Goal: Transaction & Acquisition: Purchase product/service

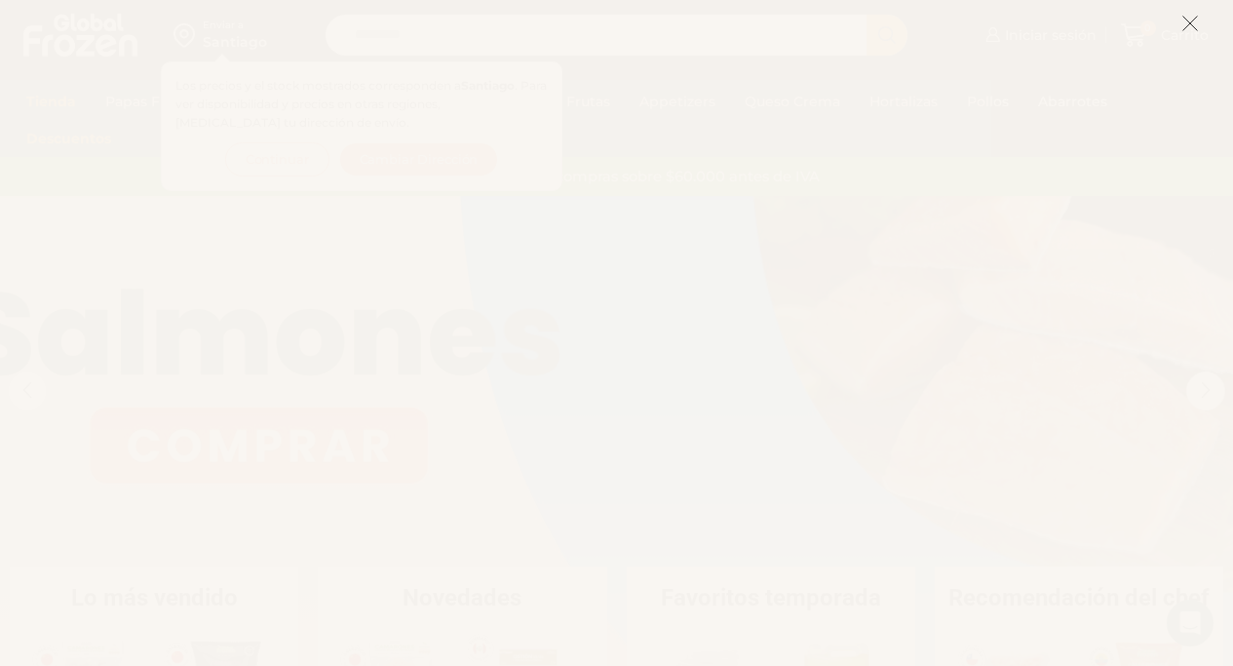
click at [1190, 24] on icon at bounding box center [1191, 24] width 18 height 18
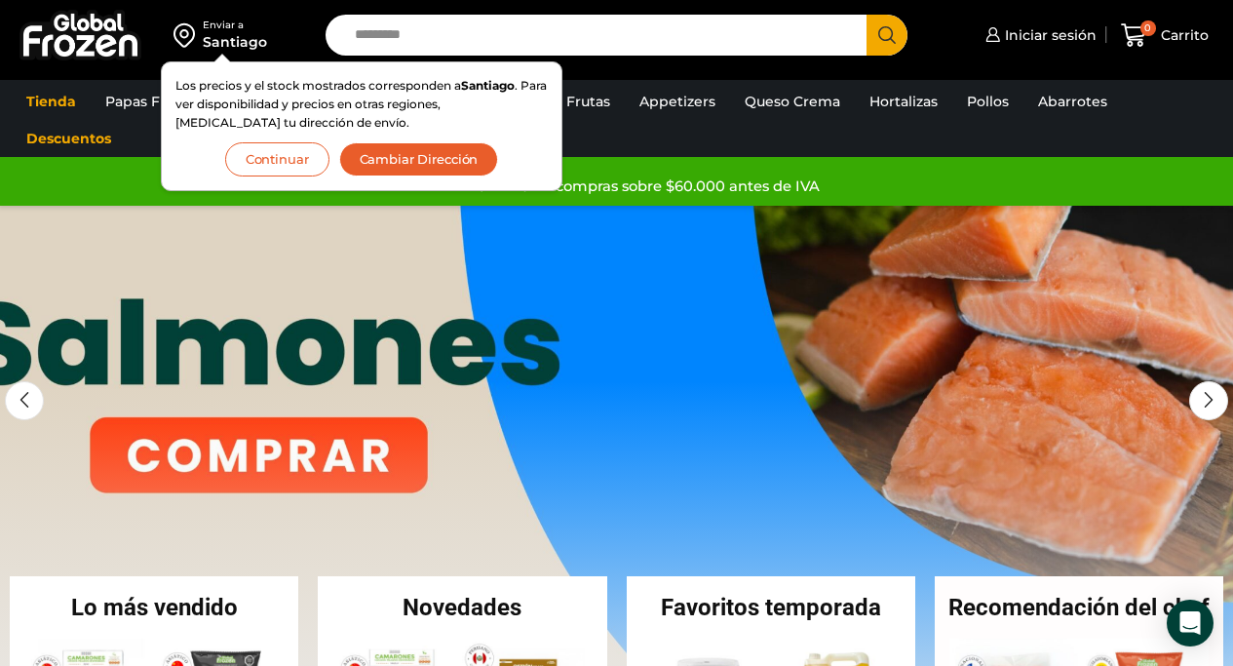
scroll to position [385, 0]
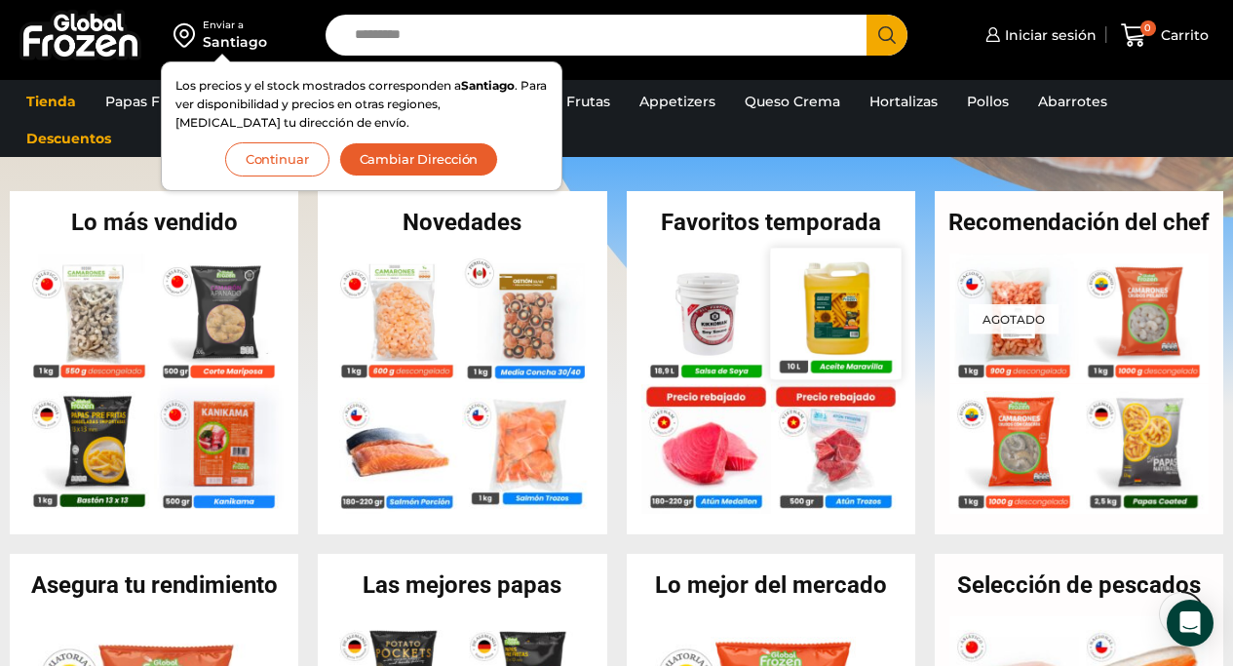
click at [842, 310] on img at bounding box center [835, 313] width 131 height 131
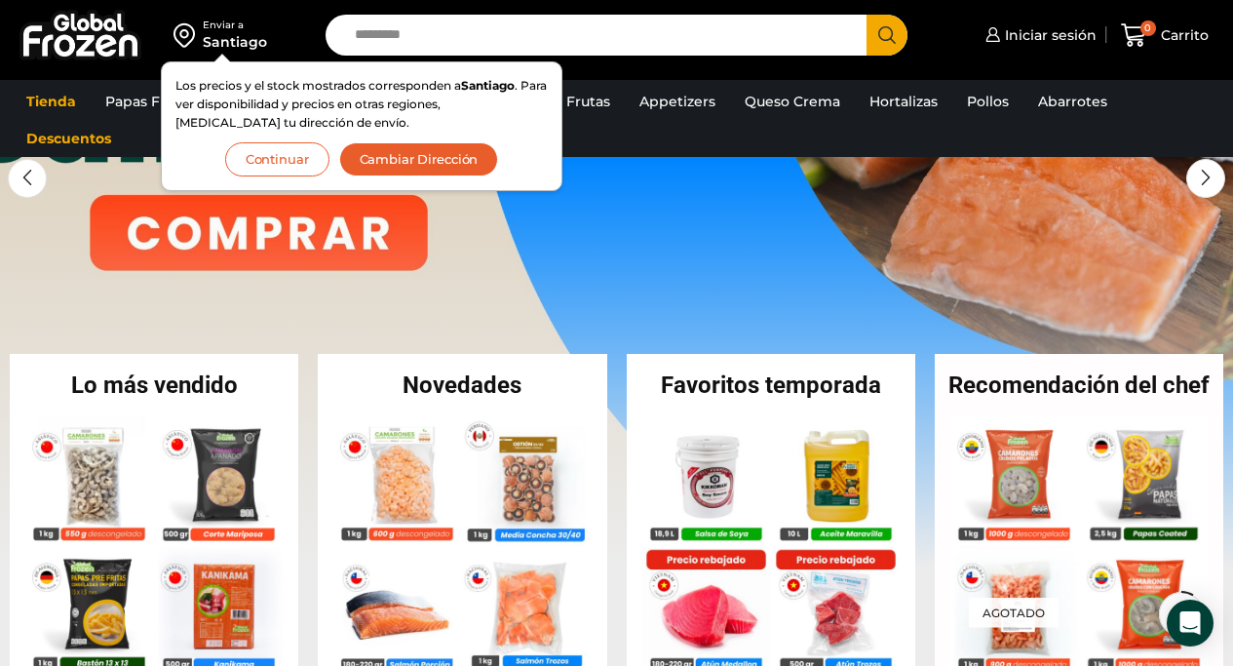
scroll to position [182, 0]
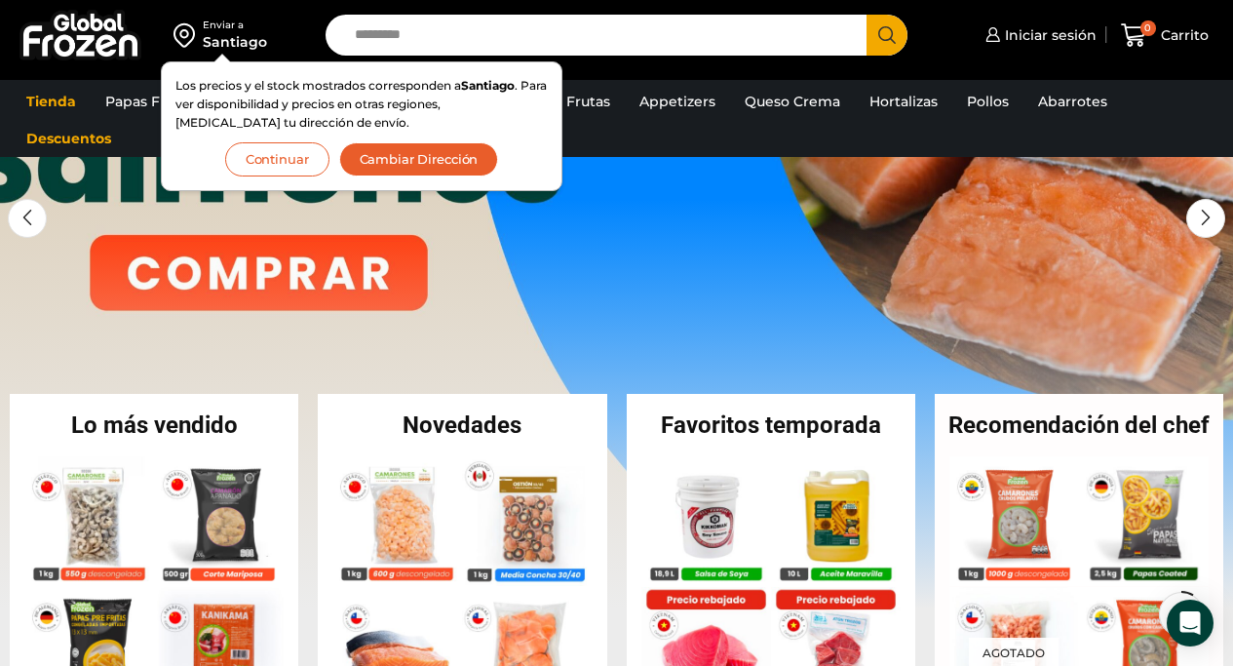
click at [513, 38] on input "Search input" at bounding box center [601, 35] width 513 height 41
click at [867, 15] on button "Search" at bounding box center [887, 35] width 41 height 41
click at [455, 37] on input "**********" at bounding box center [601, 35] width 513 height 41
type input "**********"
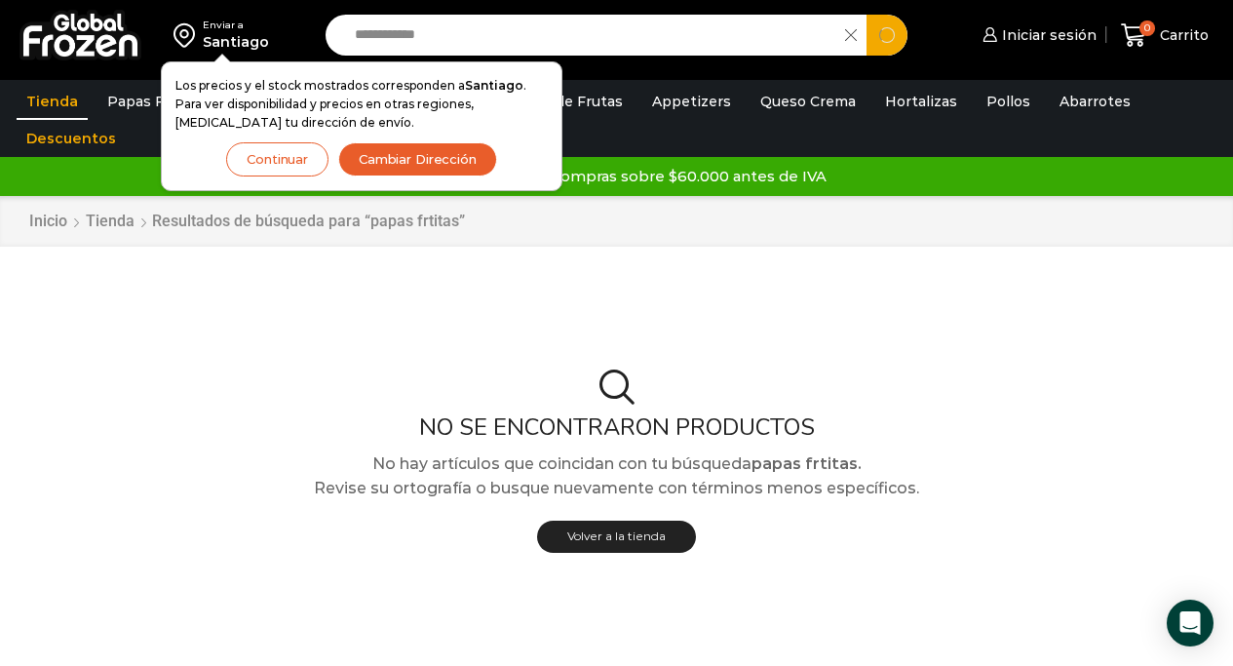
type input "**********"
click at [867, 15] on button "Search" at bounding box center [887, 35] width 41 height 41
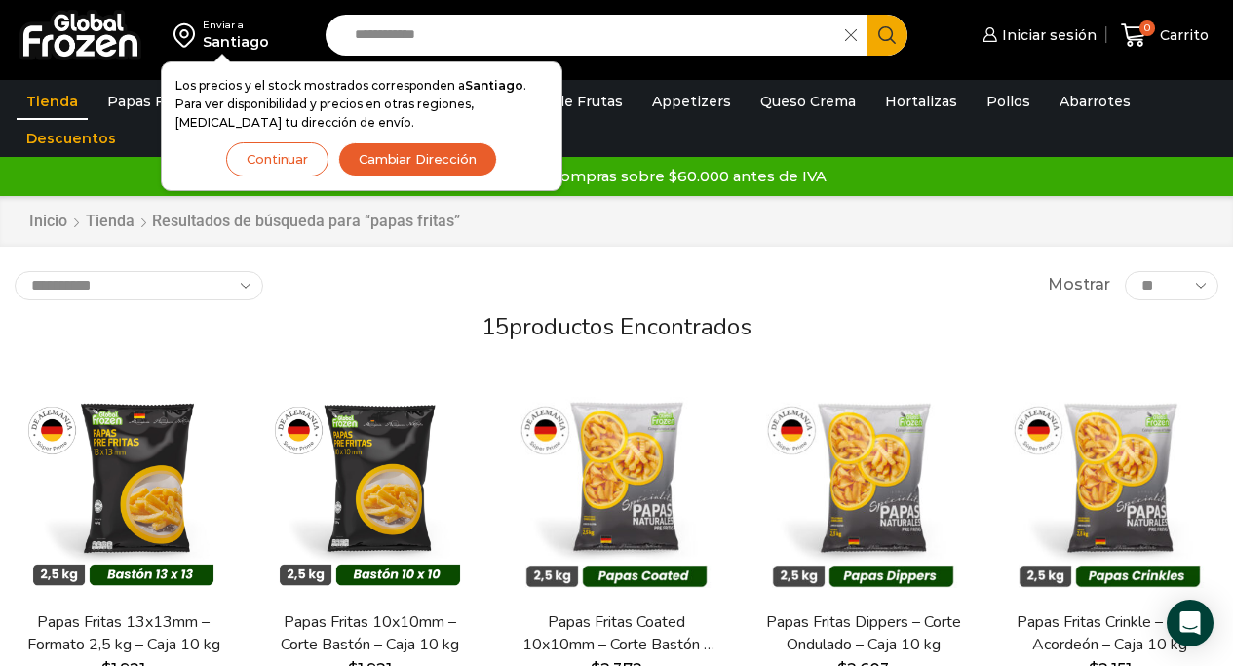
click at [265, 154] on button "Continuar" at bounding box center [277, 159] width 102 height 34
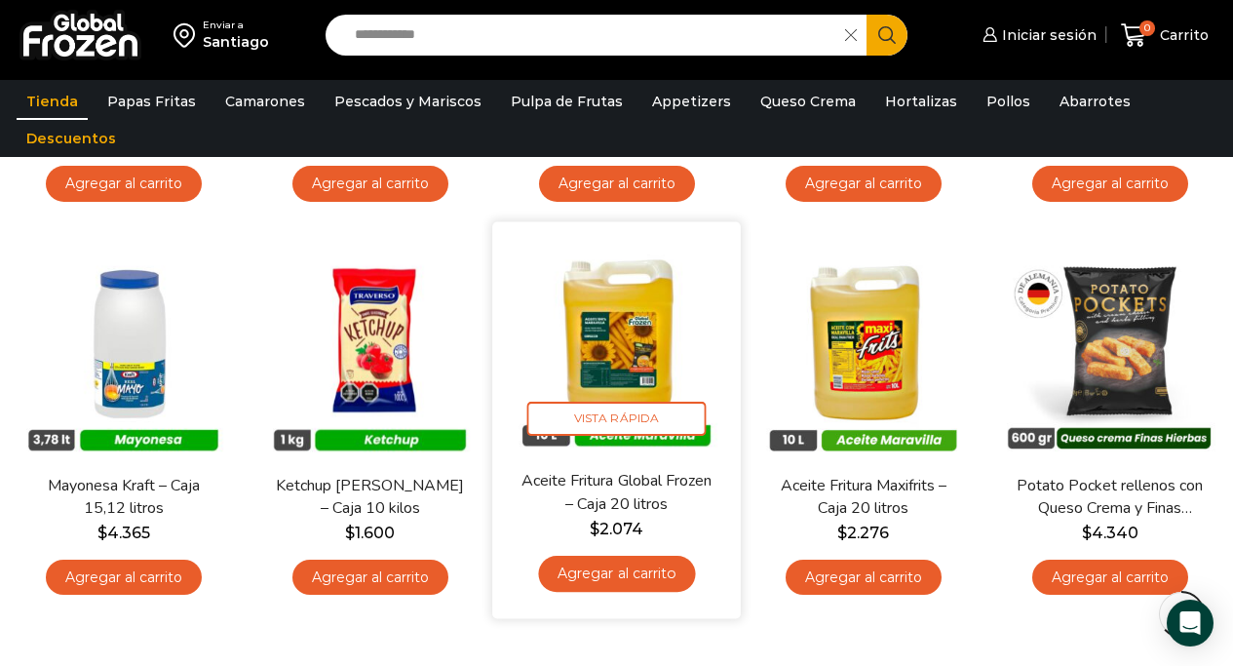
scroll to position [931, 0]
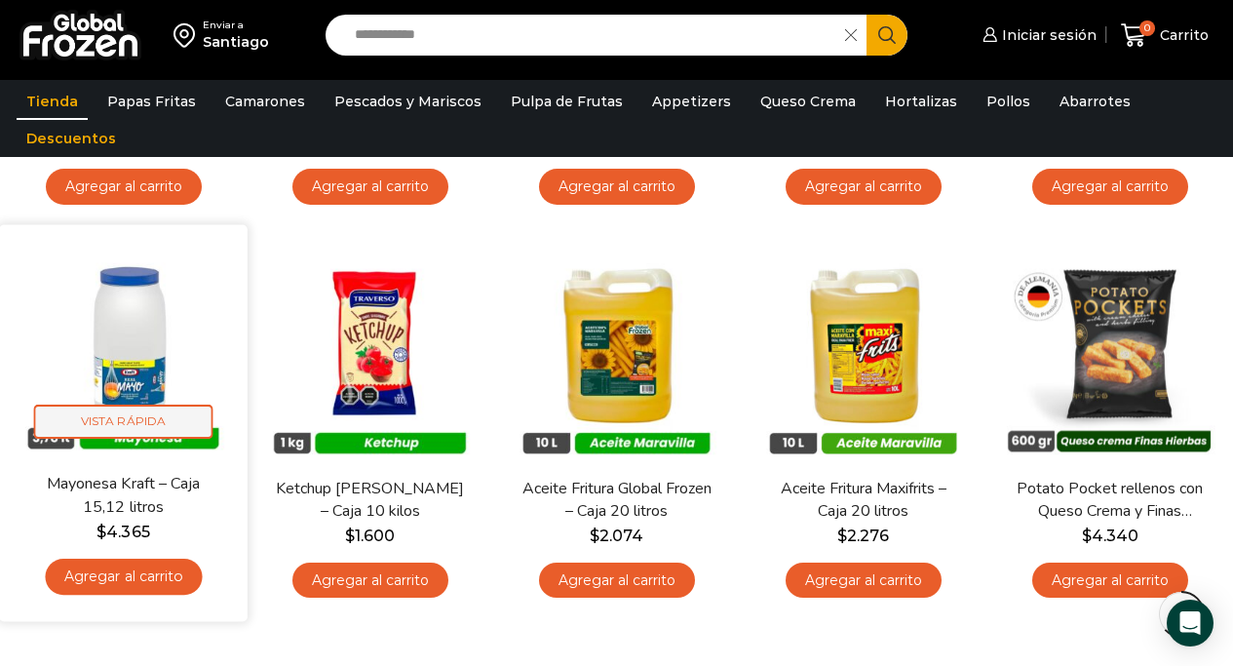
click at [133, 424] on span "Vista Rápida" at bounding box center [123, 422] width 179 height 34
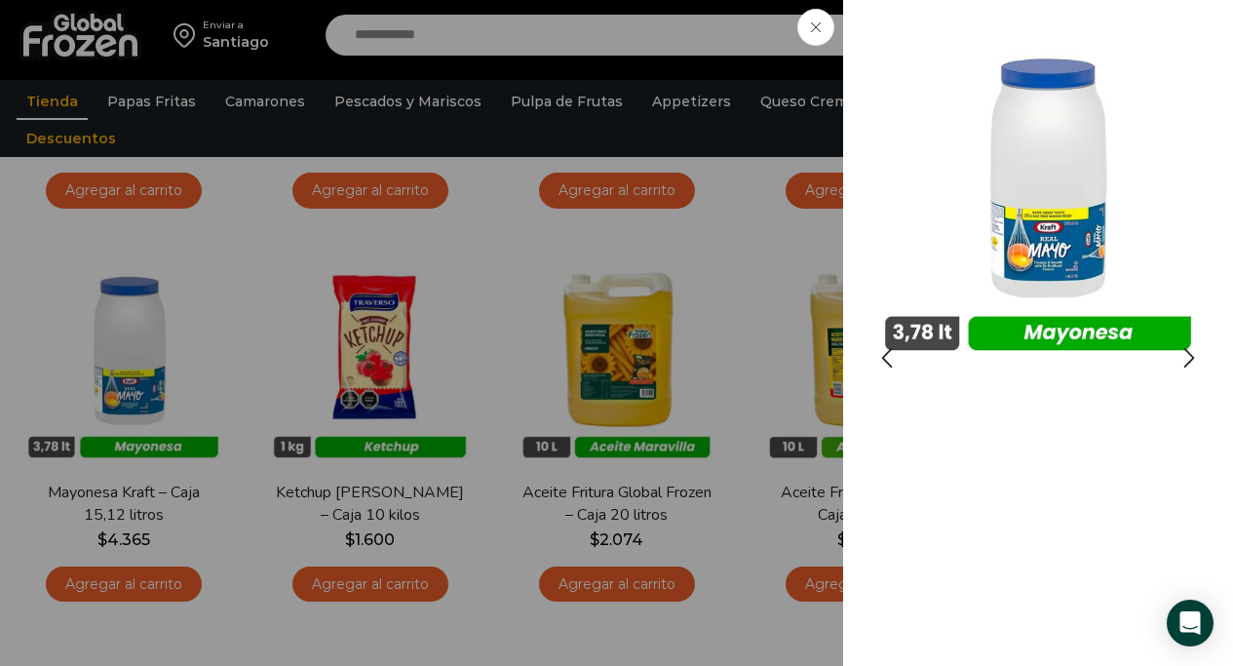
scroll to position [923, 0]
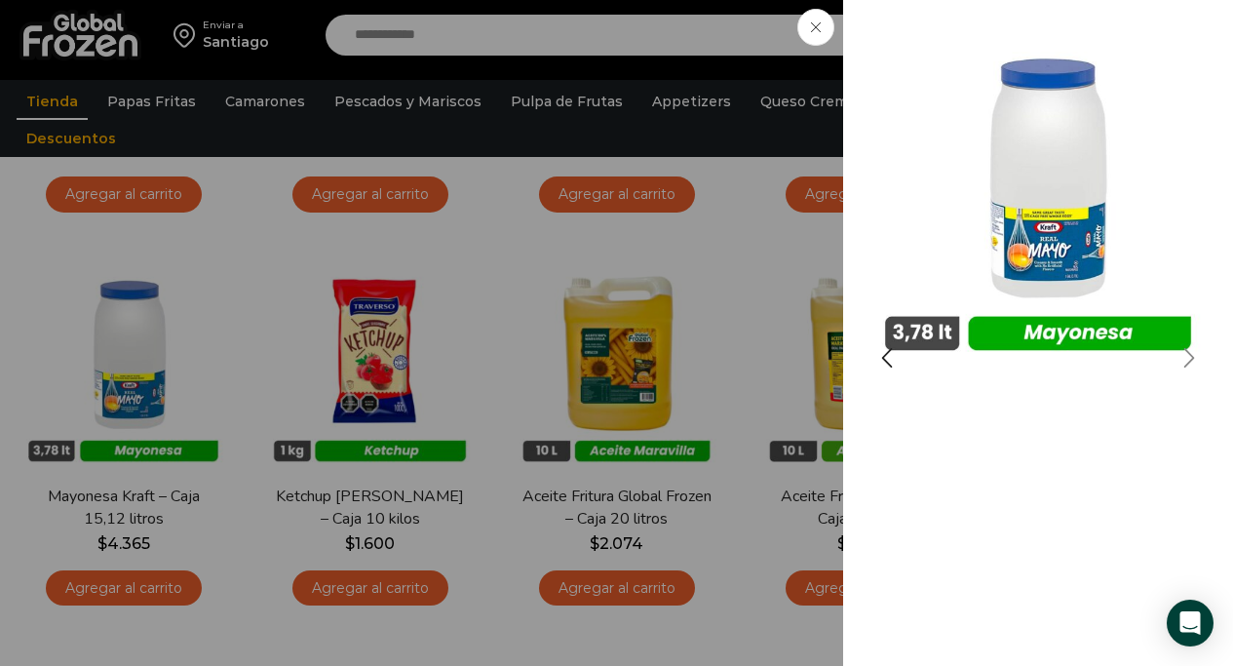
click at [1189, 359] on div "Next slide" at bounding box center [1189, 357] width 49 height 49
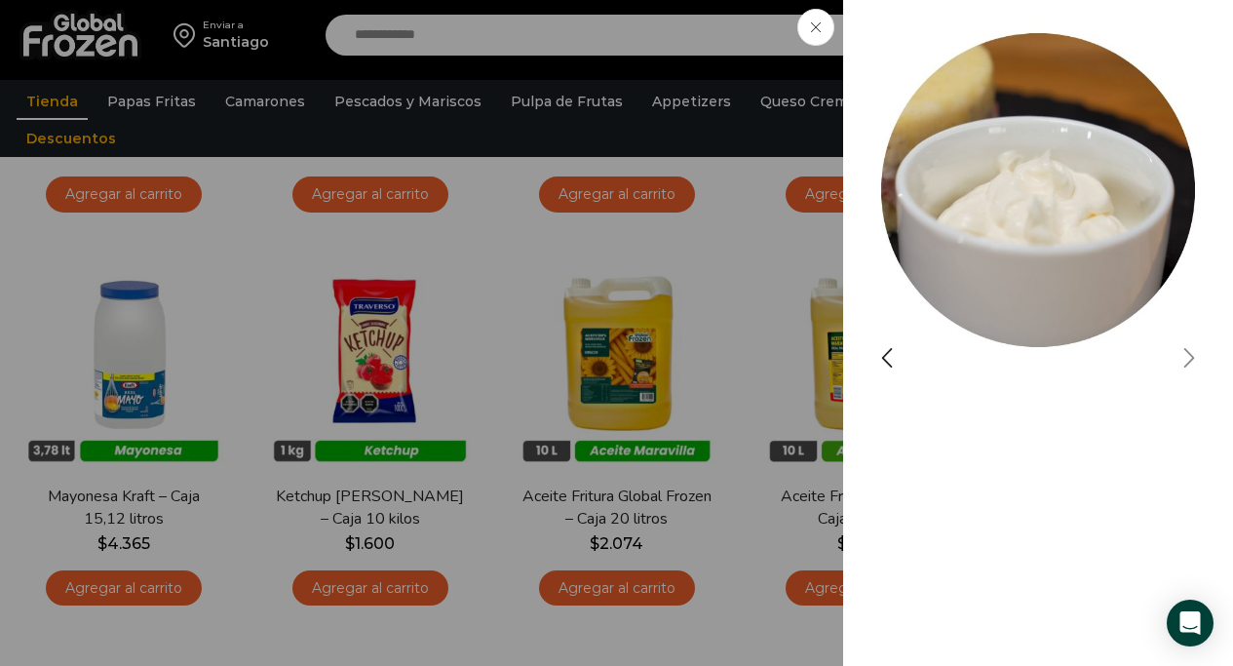
click at [1189, 359] on div "Next slide" at bounding box center [1189, 357] width 49 height 49
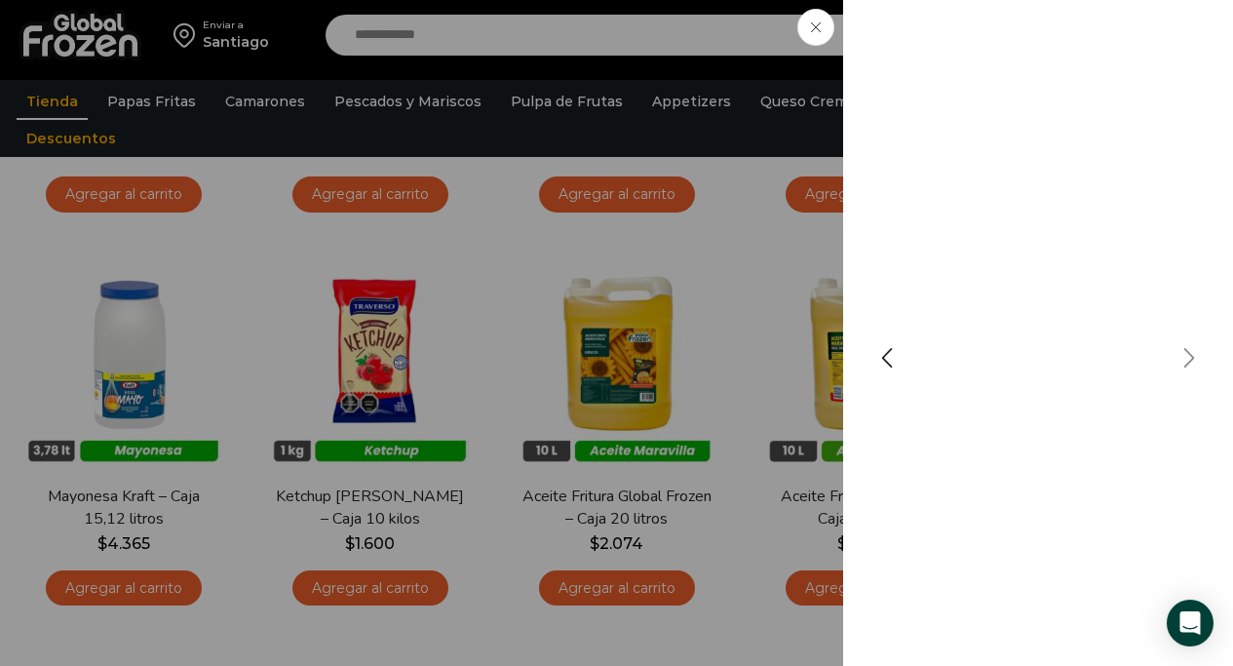
click at [1189, 359] on div "Next slide" at bounding box center [1189, 357] width 49 height 49
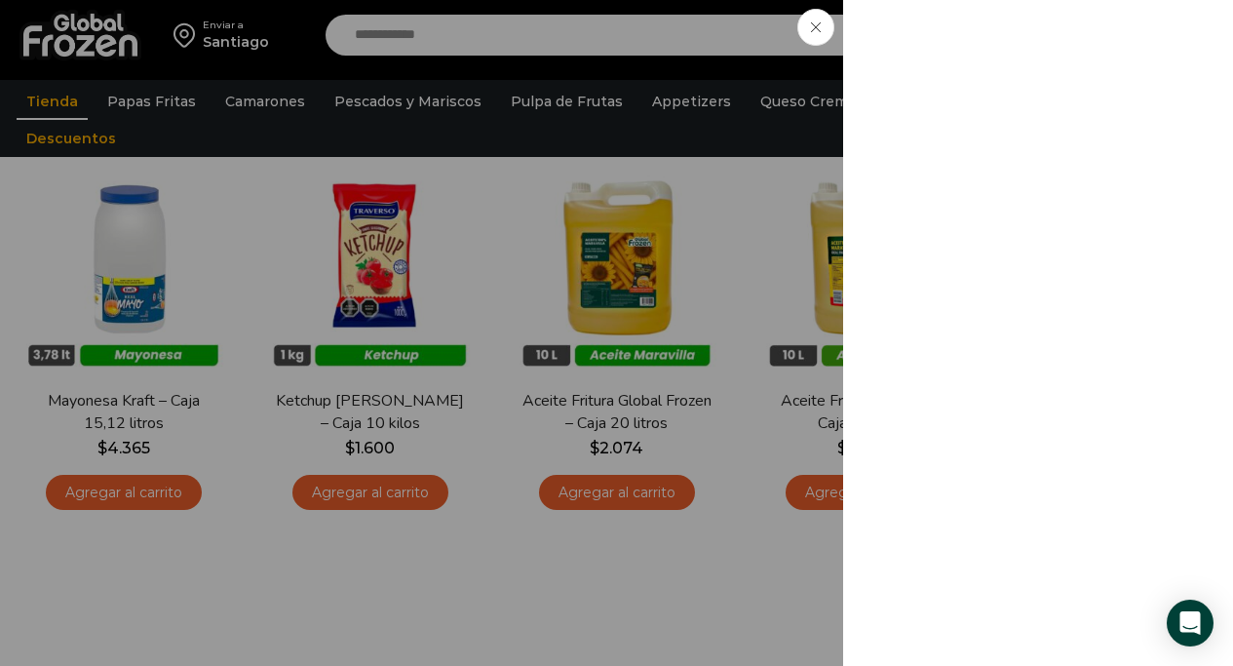
scroll to position [946, 0]
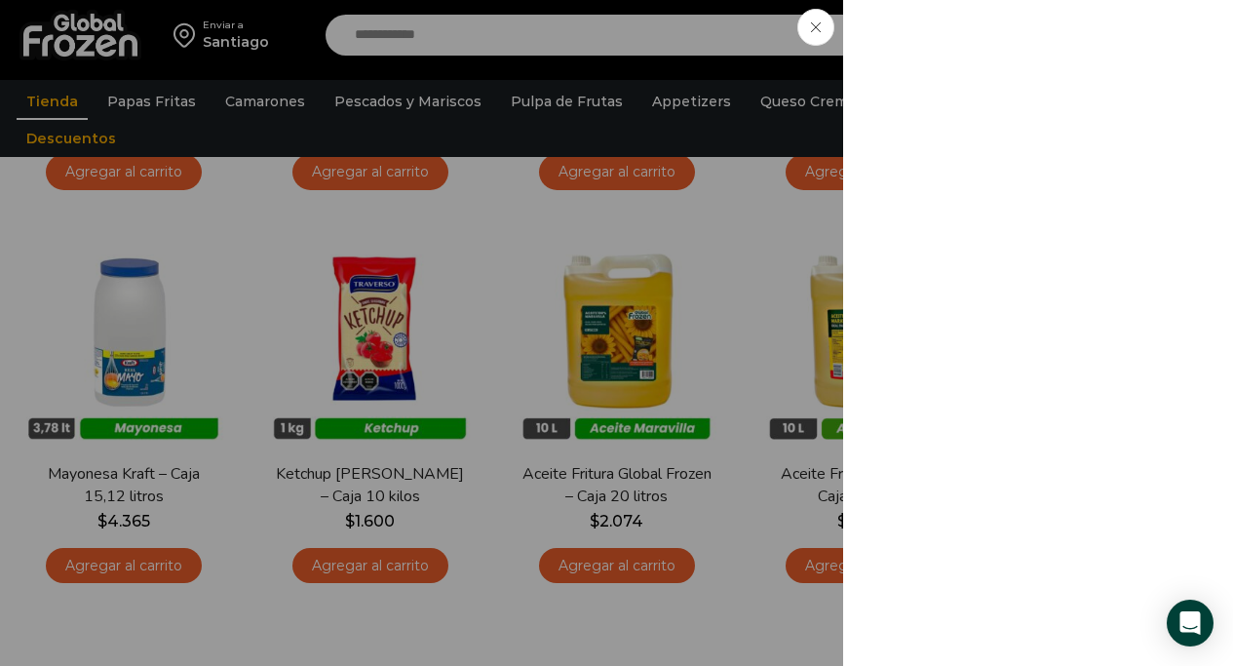
click at [811, 27] on icon at bounding box center [816, 27] width 10 height 10
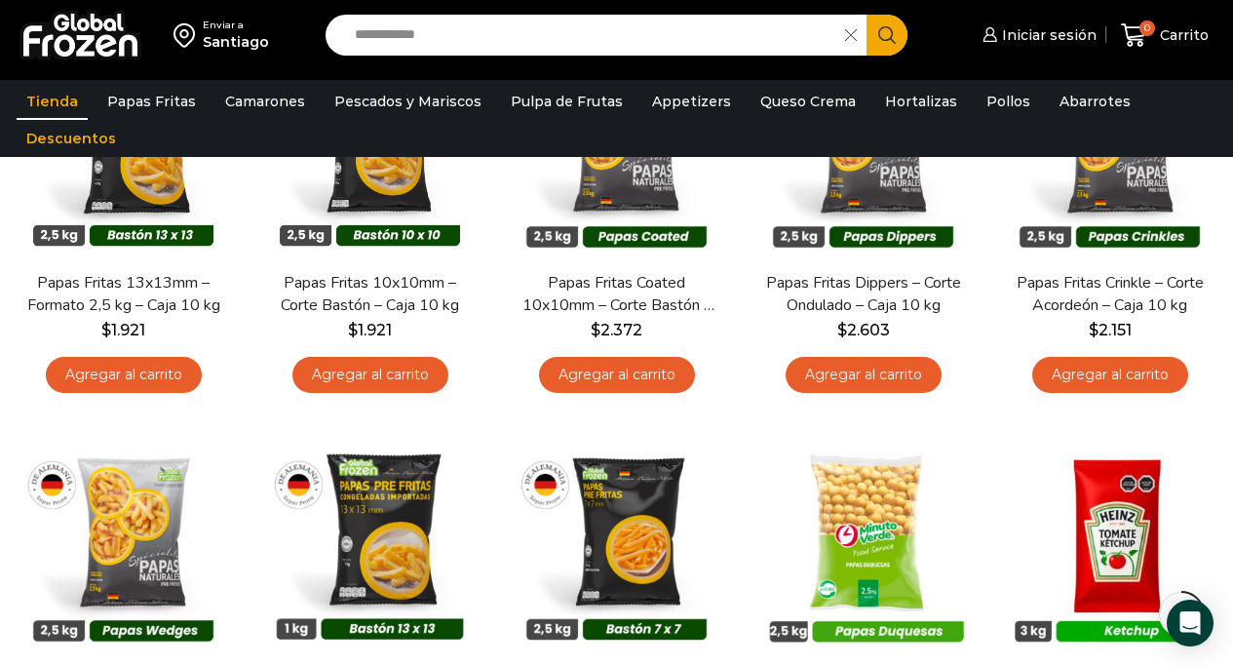
scroll to position [286, 0]
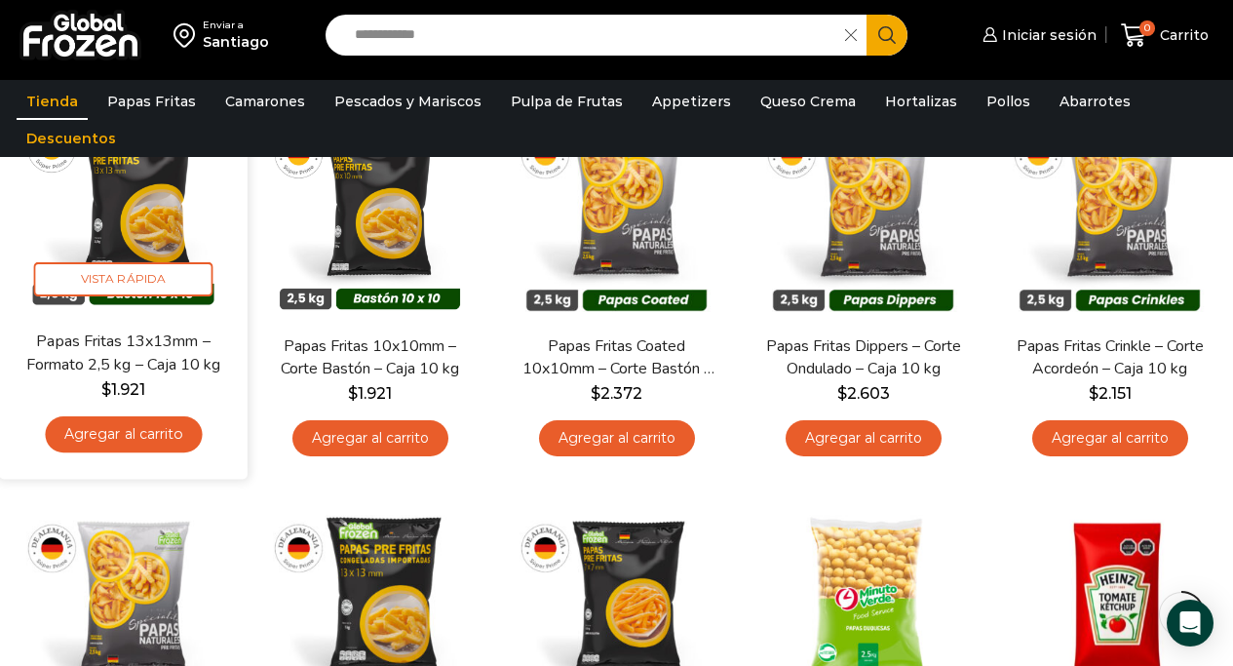
click at [124, 437] on link "Agregar al carrito" at bounding box center [123, 434] width 157 height 36
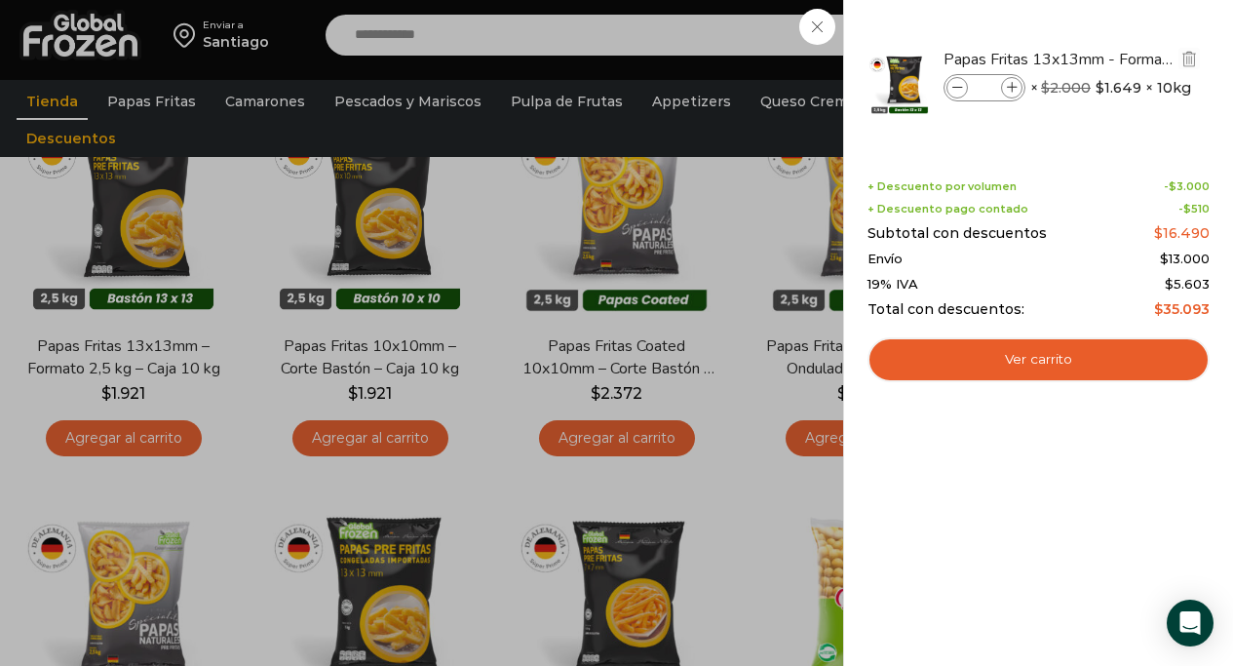
click at [1015, 87] on icon at bounding box center [1012, 88] width 11 height 11
type input "*"
click at [1015, 87] on icon at bounding box center [1012, 88] width 11 height 11
type input "*"
click at [1015, 87] on icon at bounding box center [1012, 88] width 11 height 11
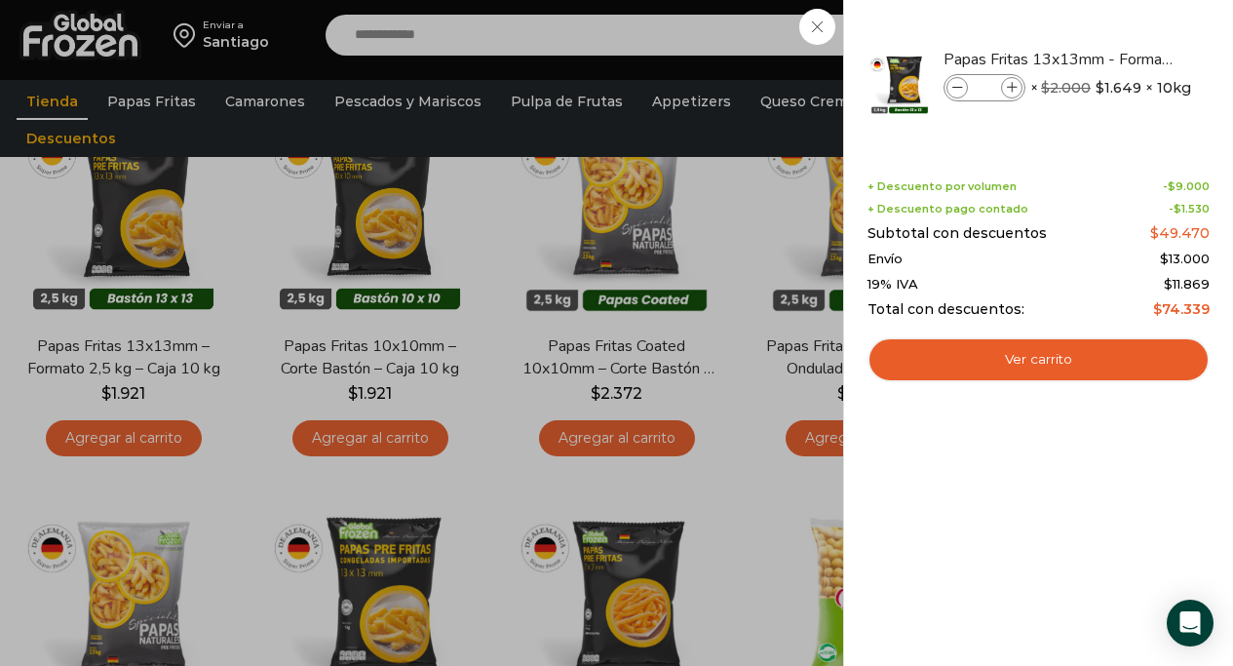
type input "*"
click at [958, 88] on icon at bounding box center [958, 88] width 11 height 11
type input "*"
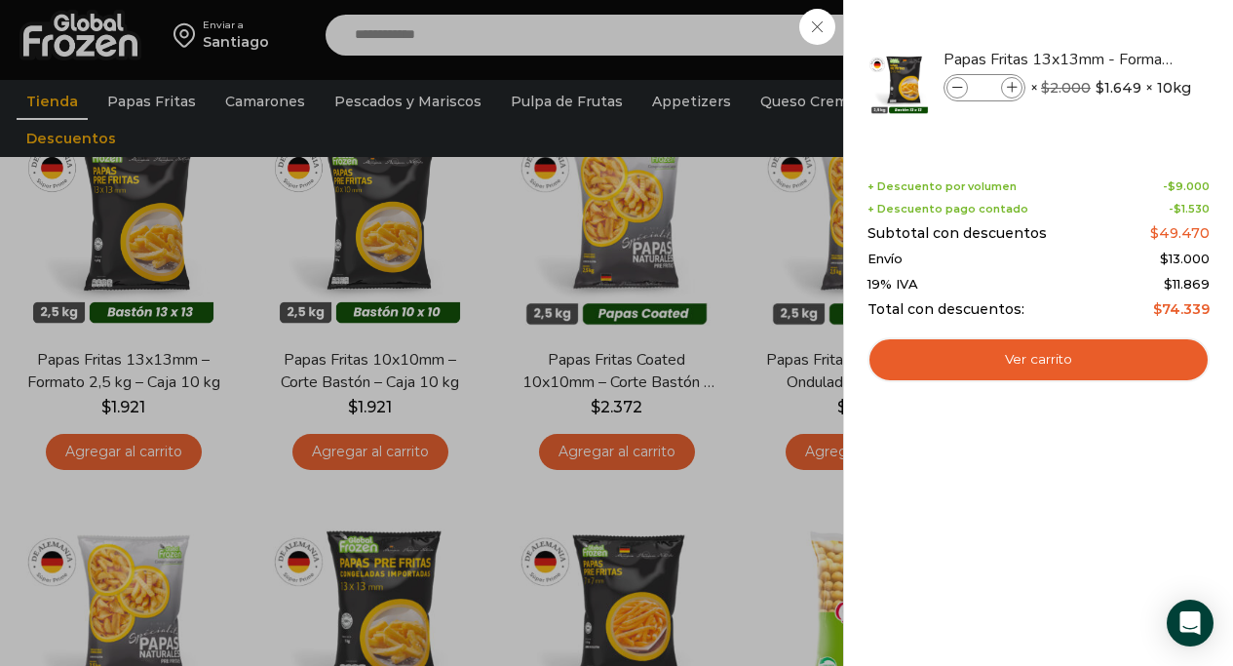
scroll to position [256, 0]
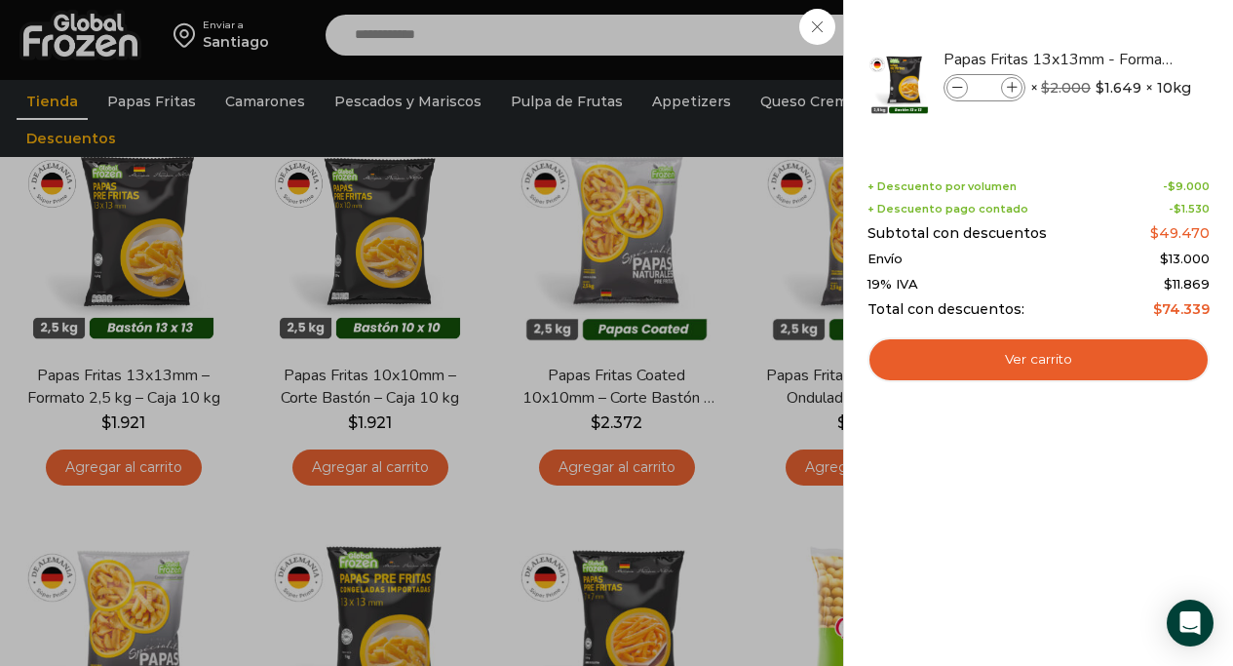
click at [1116, 25] on div "3 Carrito 3 3 Shopping Cart" at bounding box center [1165, 36] width 98 height 46
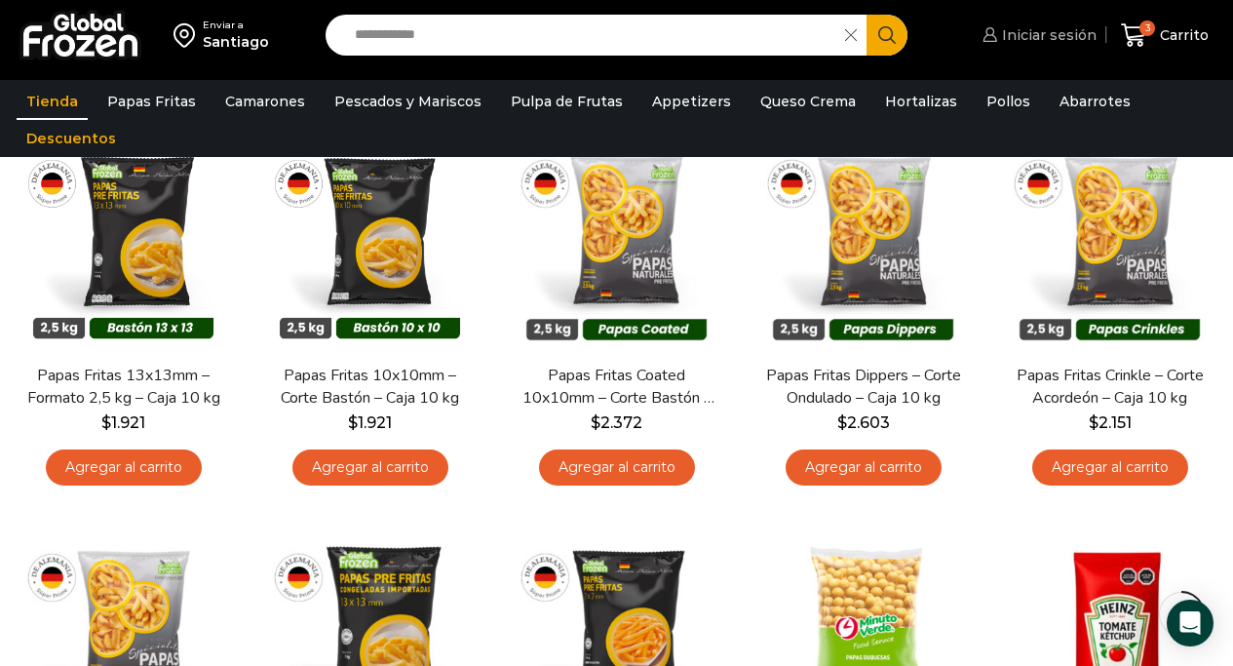
click at [1047, 40] on span "Iniciar sesión" at bounding box center [1046, 35] width 99 height 20
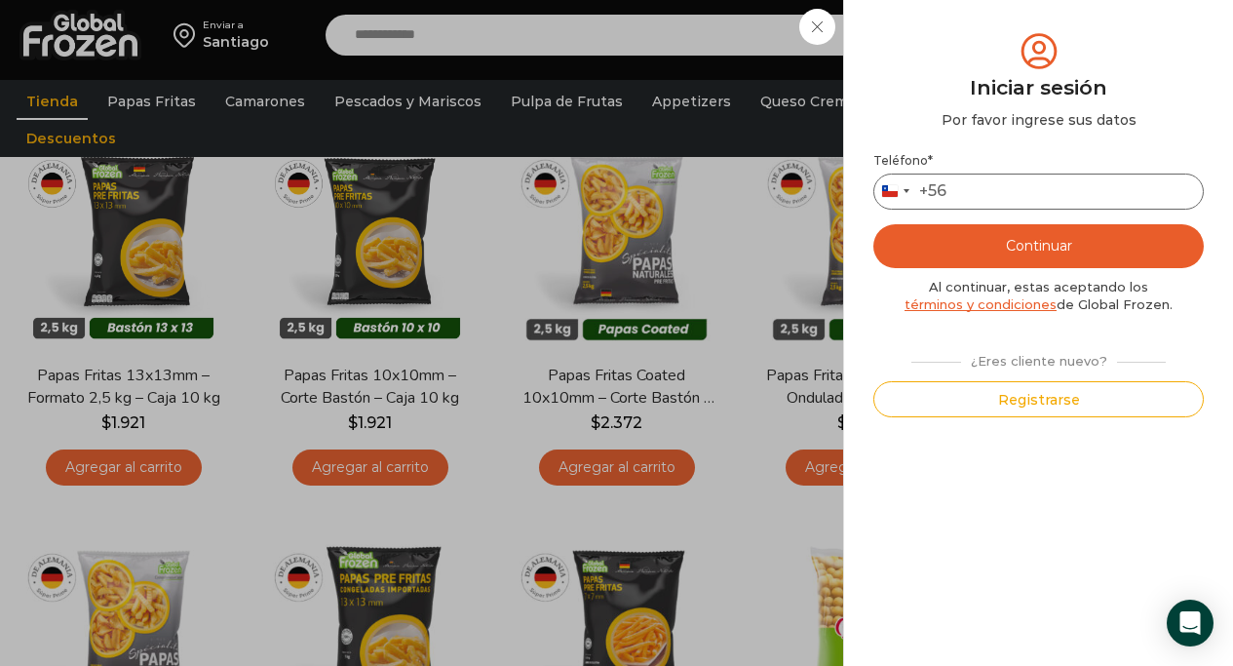
click at [1009, 187] on input "Teléfono *" at bounding box center [1039, 192] width 331 height 36
type input "*********"
click at [1078, 245] on button "Continuar" at bounding box center [1039, 246] width 331 height 44
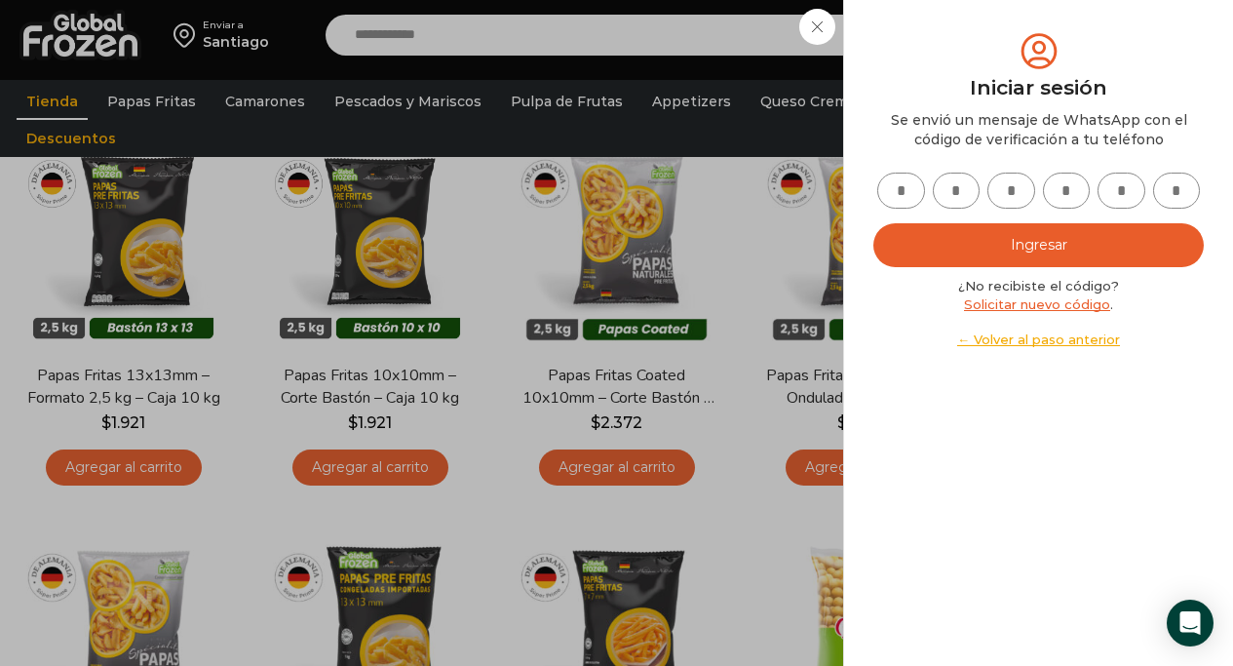
click at [905, 183] on input "text" at bounding box center [902, 191] width 48 height 36
type input "*"
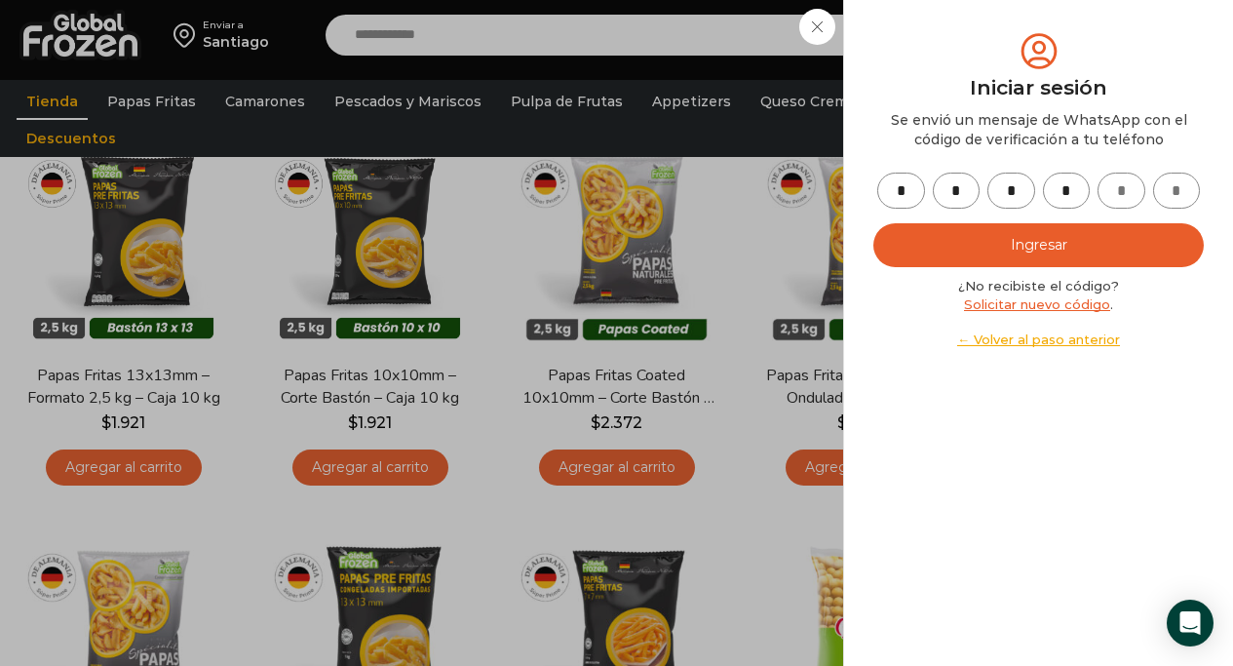
type input "*"
click at [1111, 244] on button "Ingresar" at bounding box center [1039, 245] width 331 height 44
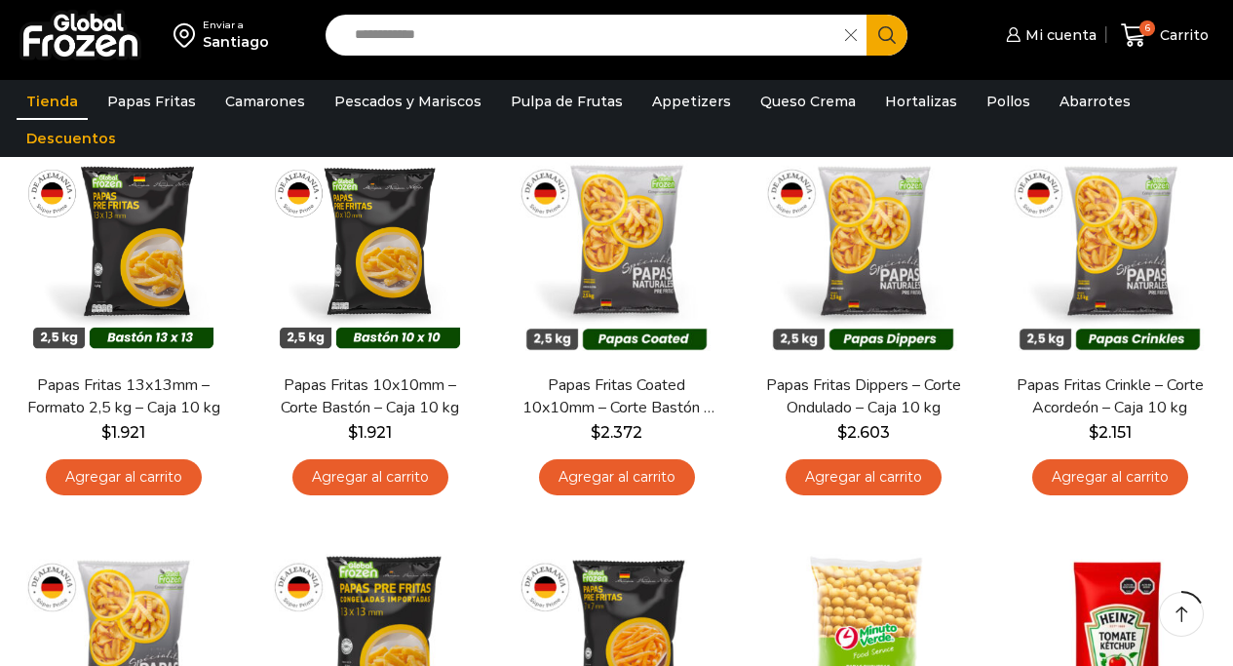
scroll to position [256, 0]
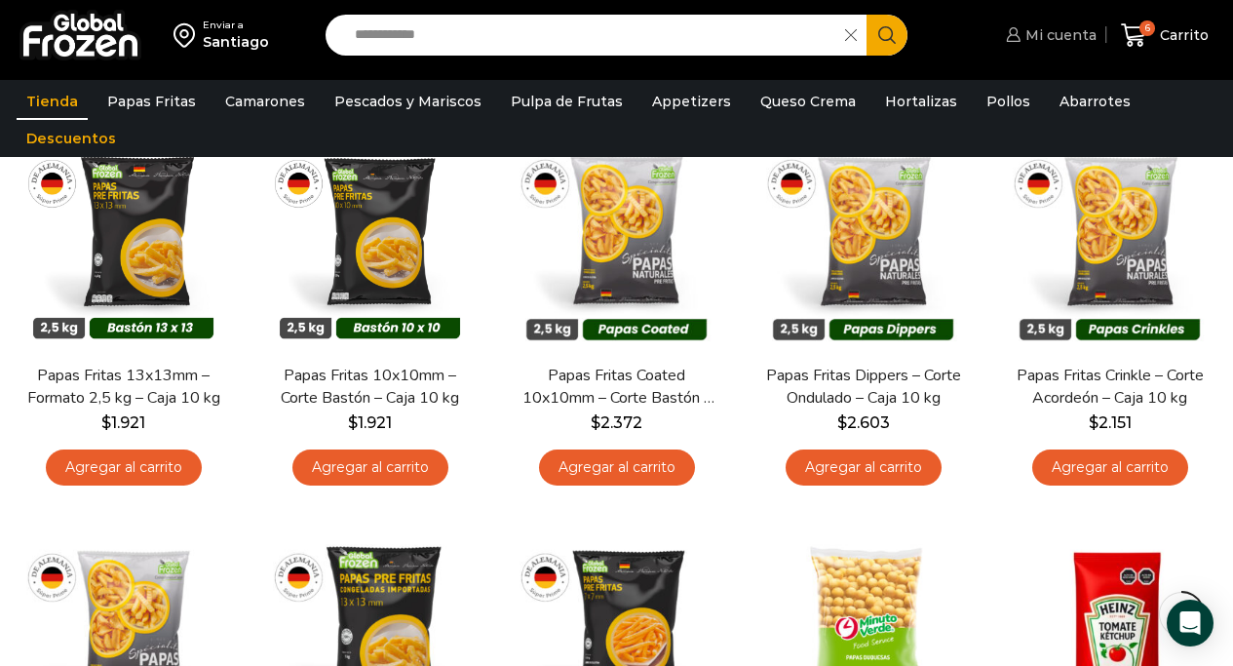
click at [1064, 29] on span "Mi cuenta" at bounding box center [1059, 35] width 76 height 20
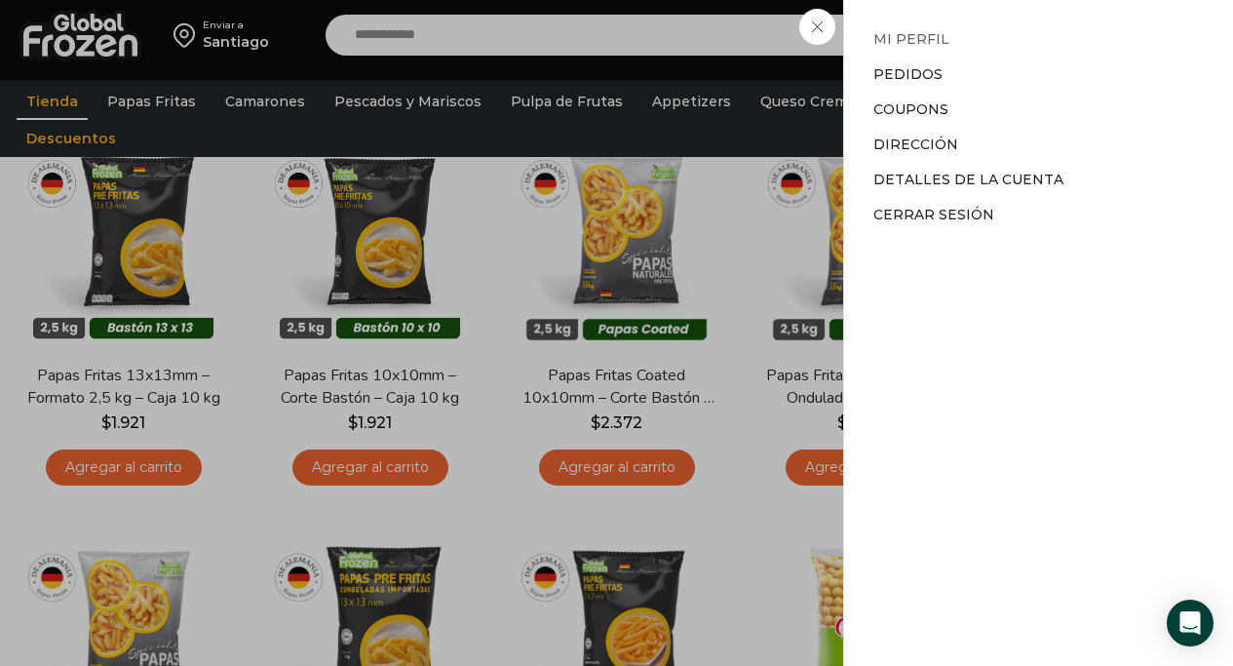
click at [896, 32] on link "Mi perfil" at bounding box center [912, 39] width 76 height 18
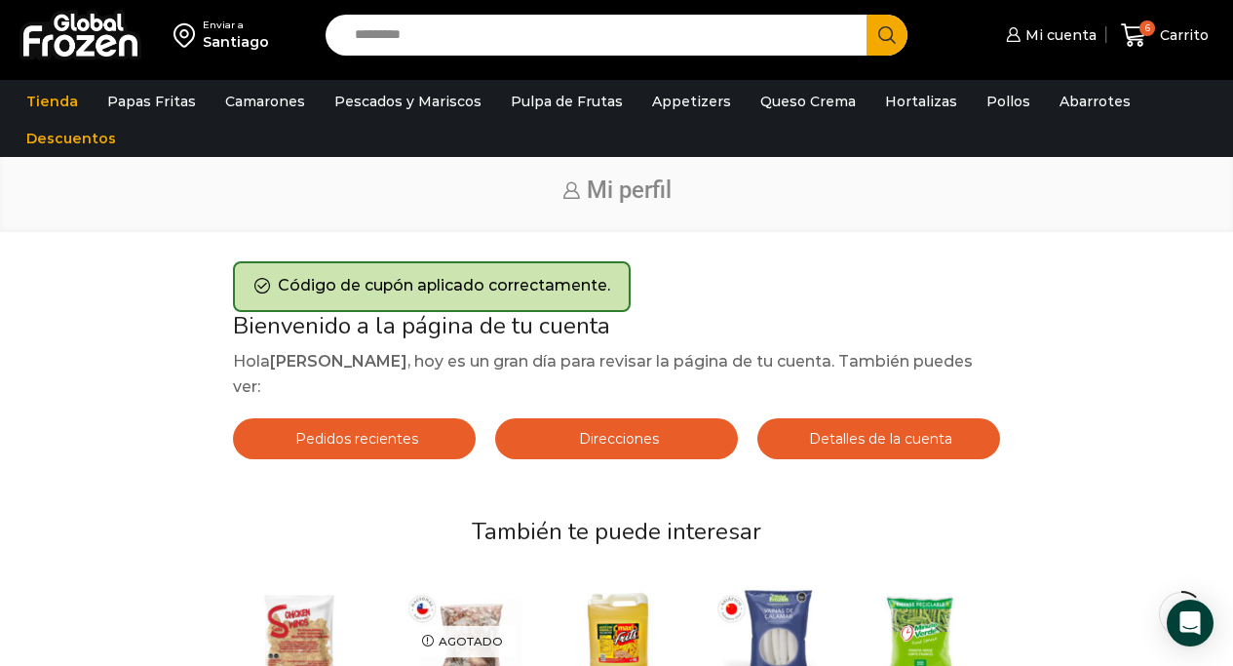
scroll to position [32, 0]
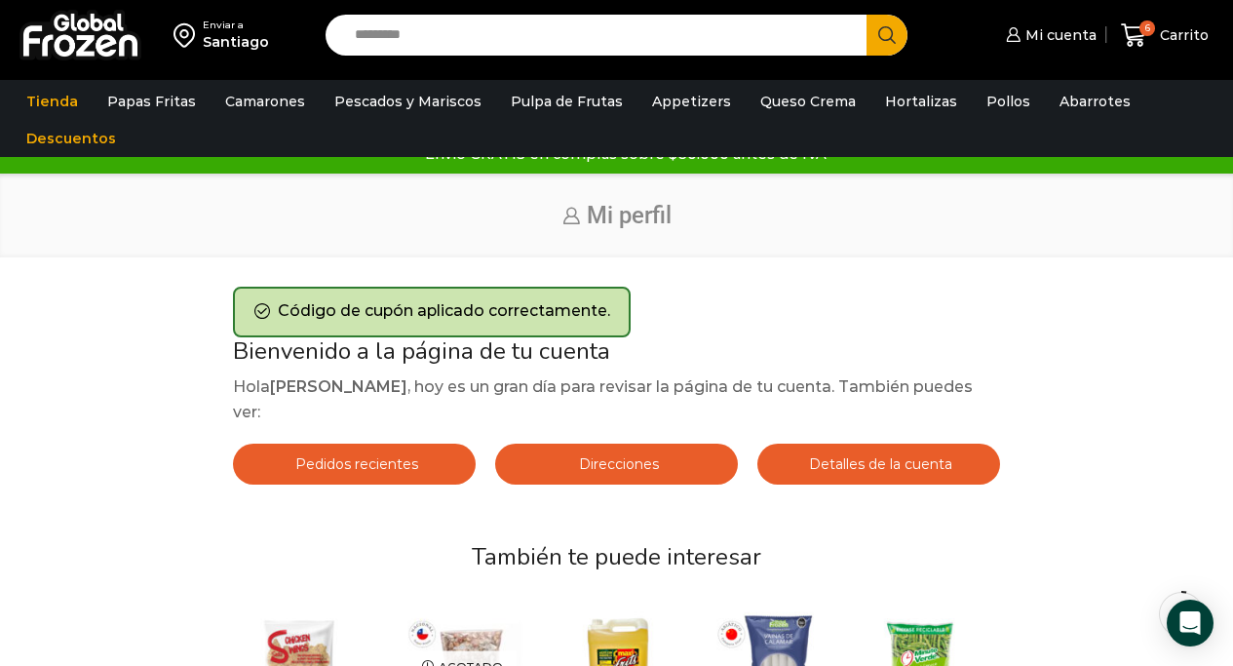
click at [673, 464] on link "Direcciones" at bounding box center [616, 464] width 243 height 41
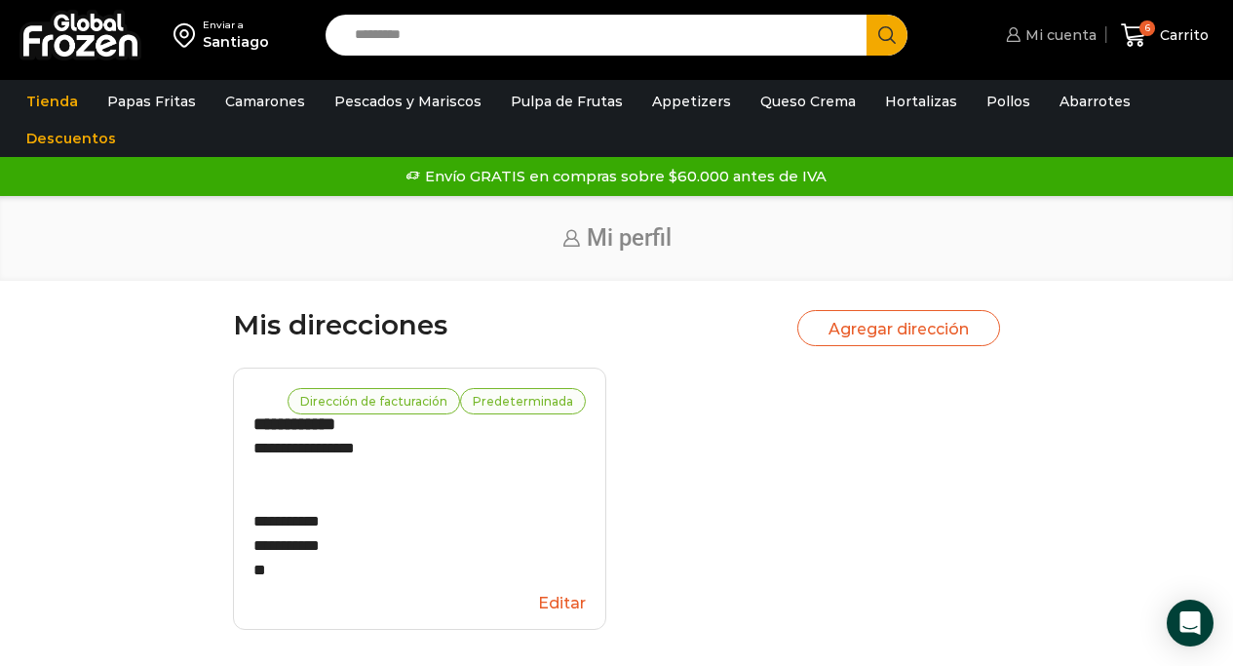
click at [1062, 35] on span "Mi cuenta" at bounding box center [1059, 35] width 76 height 20
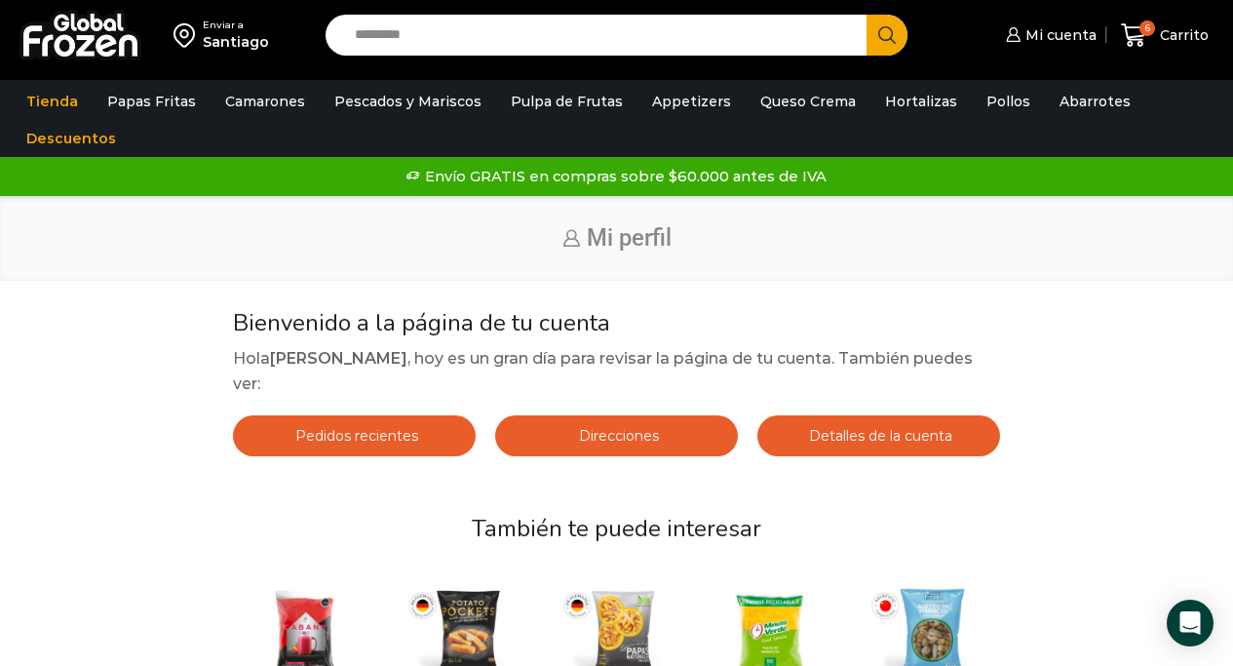
click at [914, 431] on span "Detalles de la cuenta" at bounding box center [878, 436] width 148 height 18
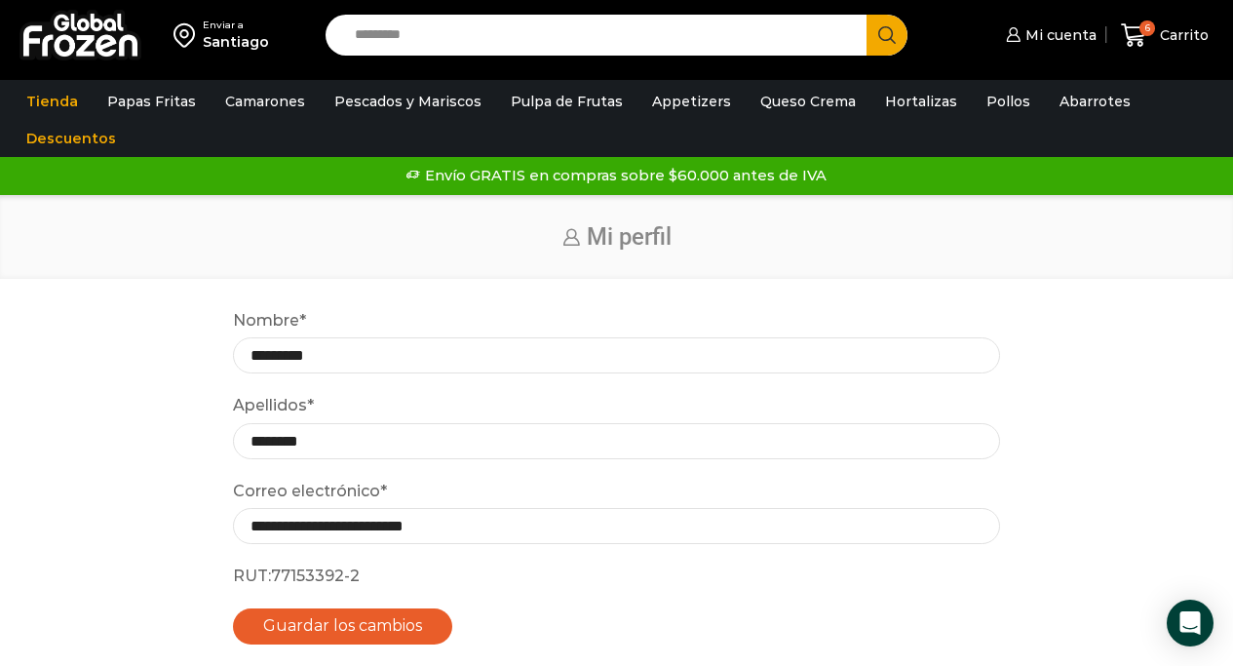
scroll to position [12, 0]
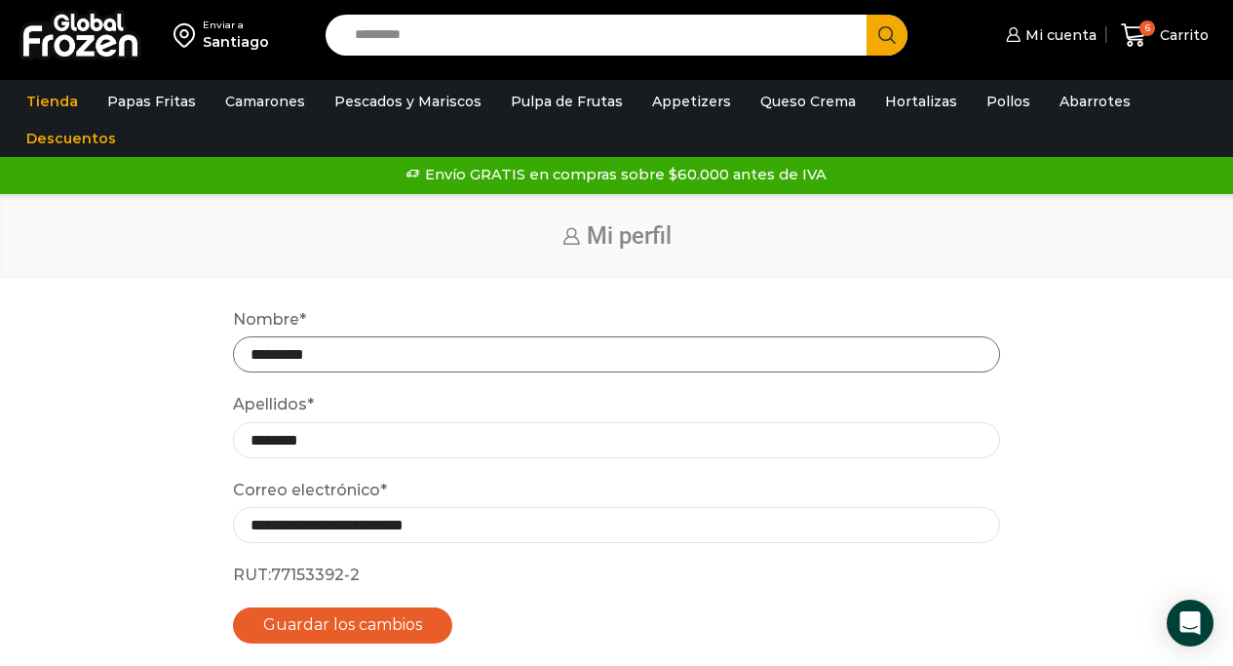
drag, startPoint x: 405, startPoint y: 353, endPoint x: 97, endPoint y: 367, distance: 308.4
click at [97, 366] on div "**********" at bounding box center [617, 492] width 1194 height 371
drag, startPoint x: 386, startPoint y: 358, endPoint x: 139, endPoint y: 361, distance: 246.7
click at [139, 361] on div "**********" at bounding box center [617, 492] width 1194 height 371
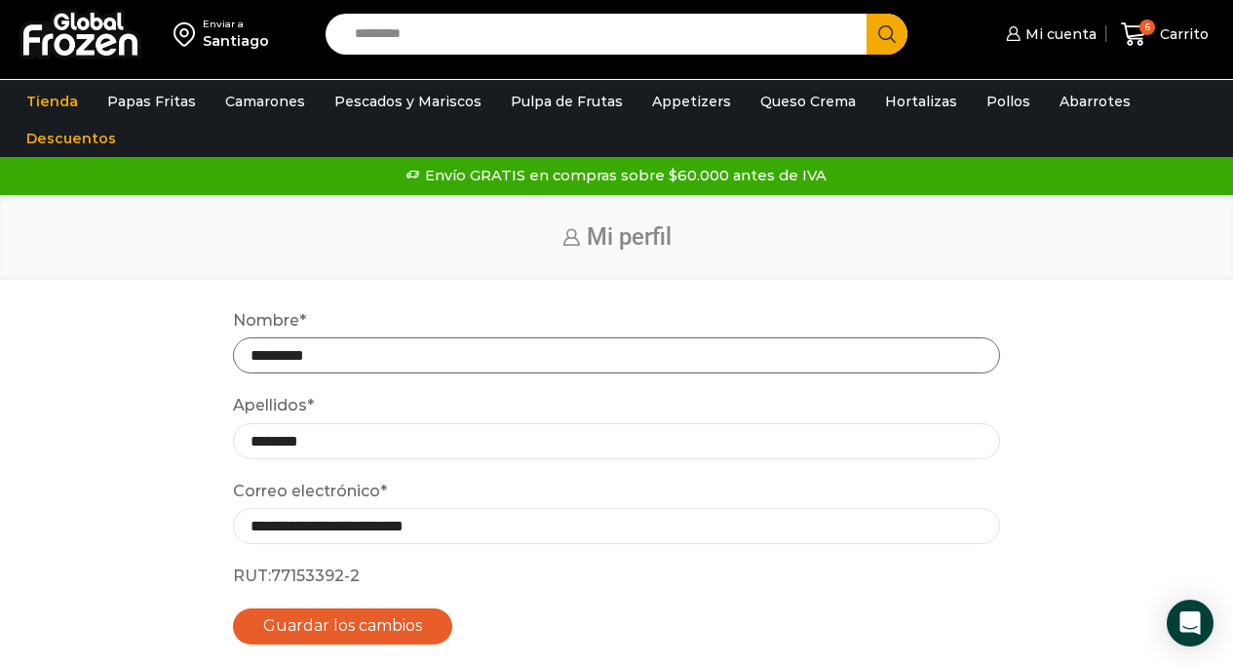
scroll to position [0, 0]
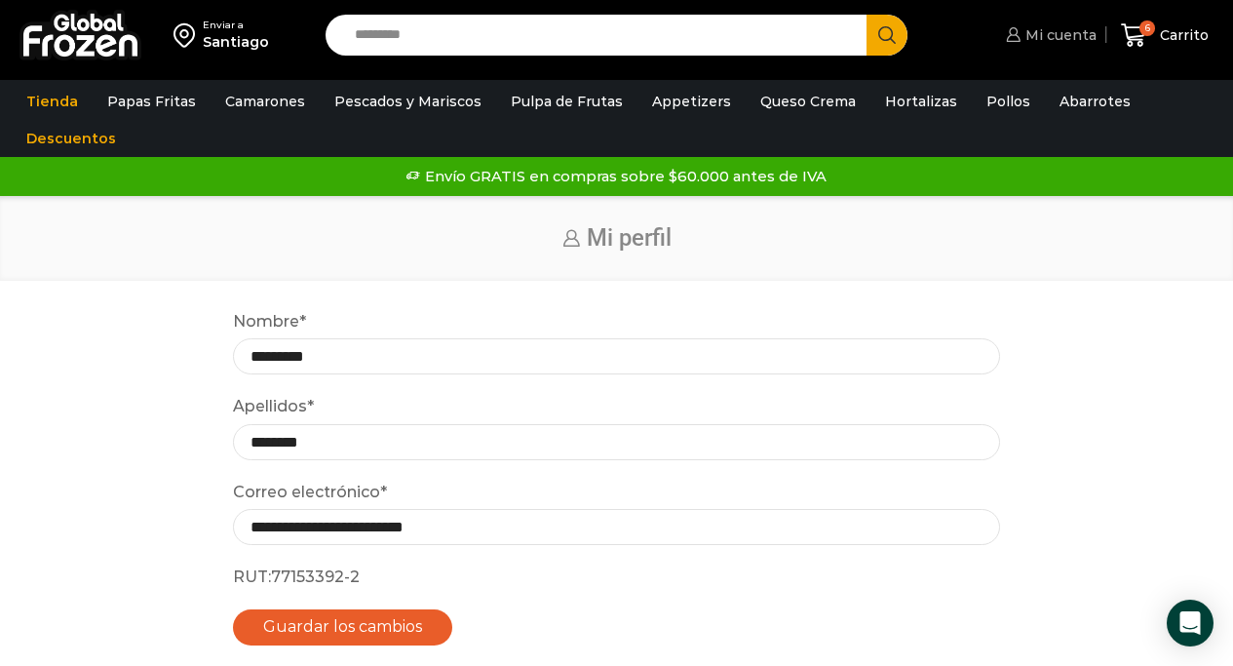
click at [1074, 37] on span "Mi cuenta" at bounding box center [1059, 35] width 76 height 20
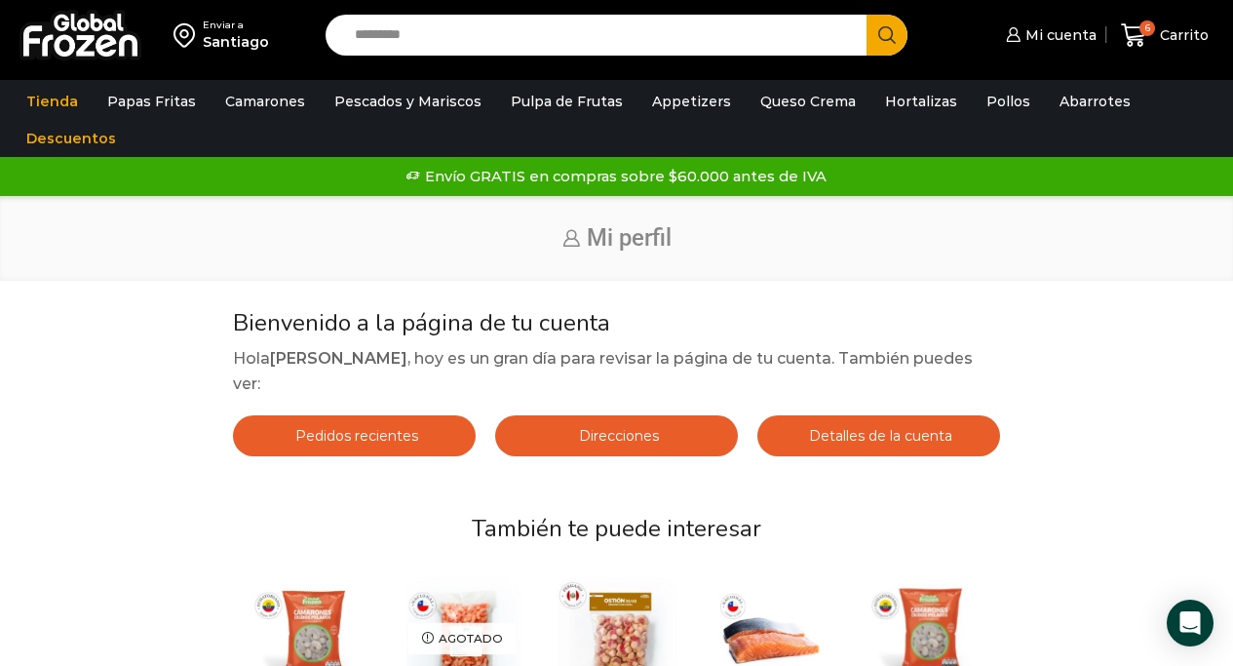
click at [330, 435] on span "Pedidos recientes" at bounding box center [355, 436] width 128 height 18
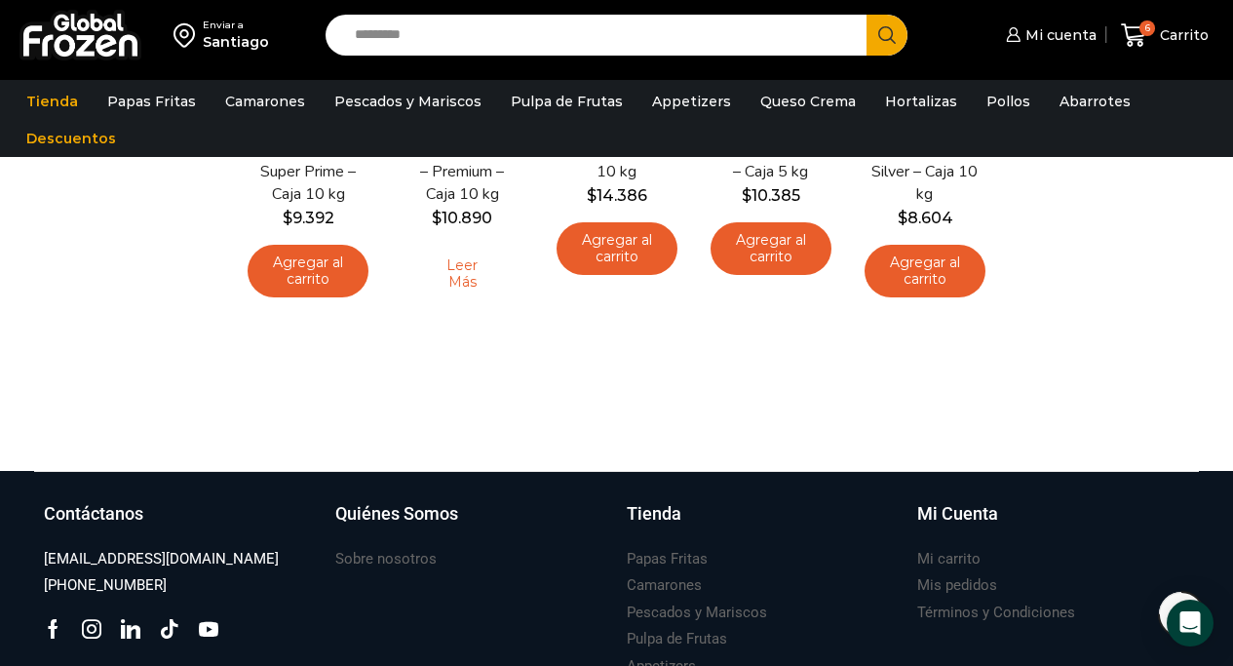
scroll to position [644, 0]
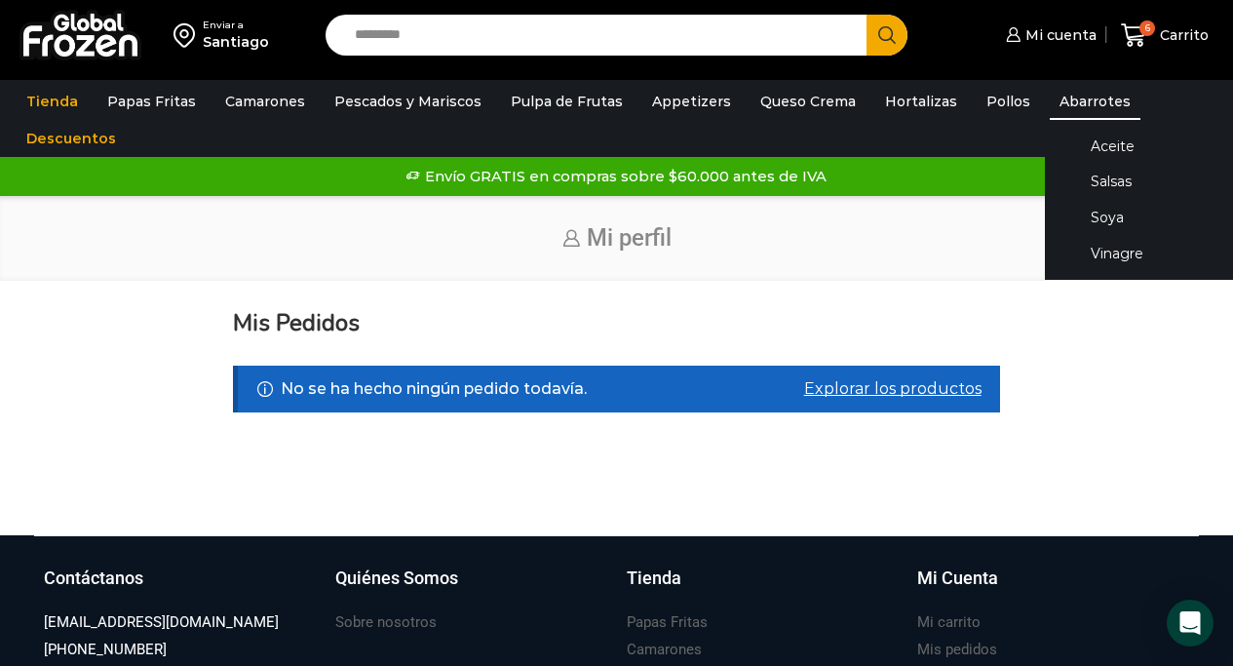
click at [1060, 100] on link "Abarrotes" at bounding box center [1095, 101] width 91 height 37
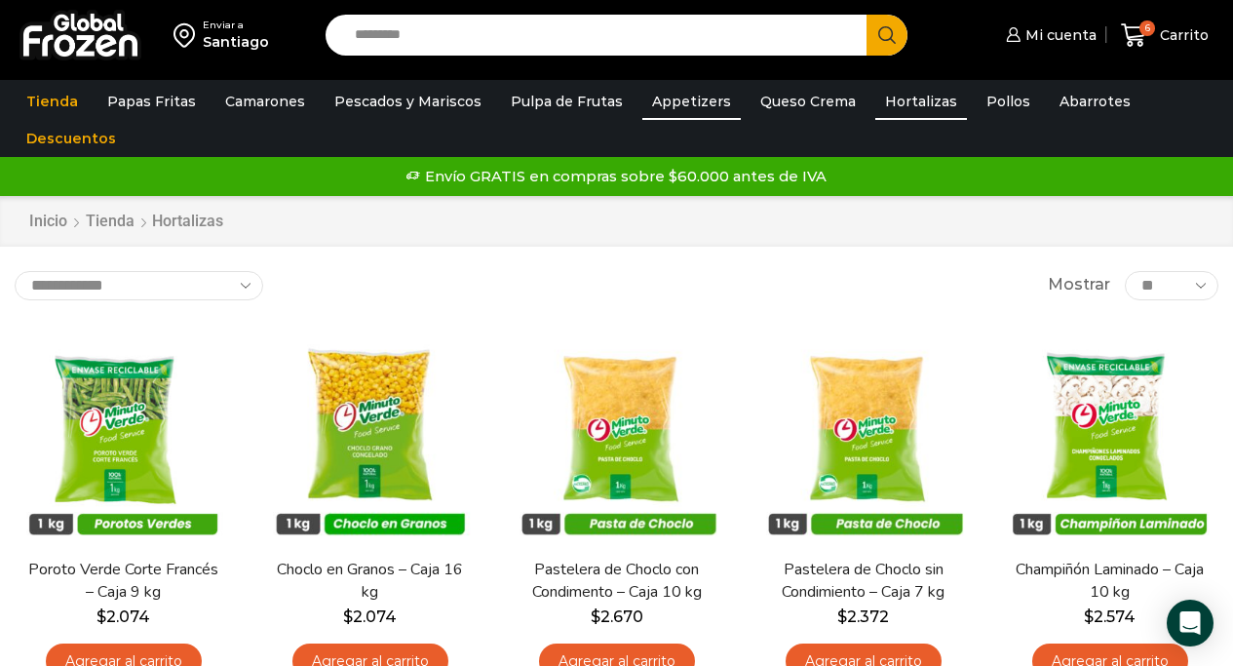
click at [675, 100] on link "Appetizers" at bounding box center [692, 101] width 98 height 37
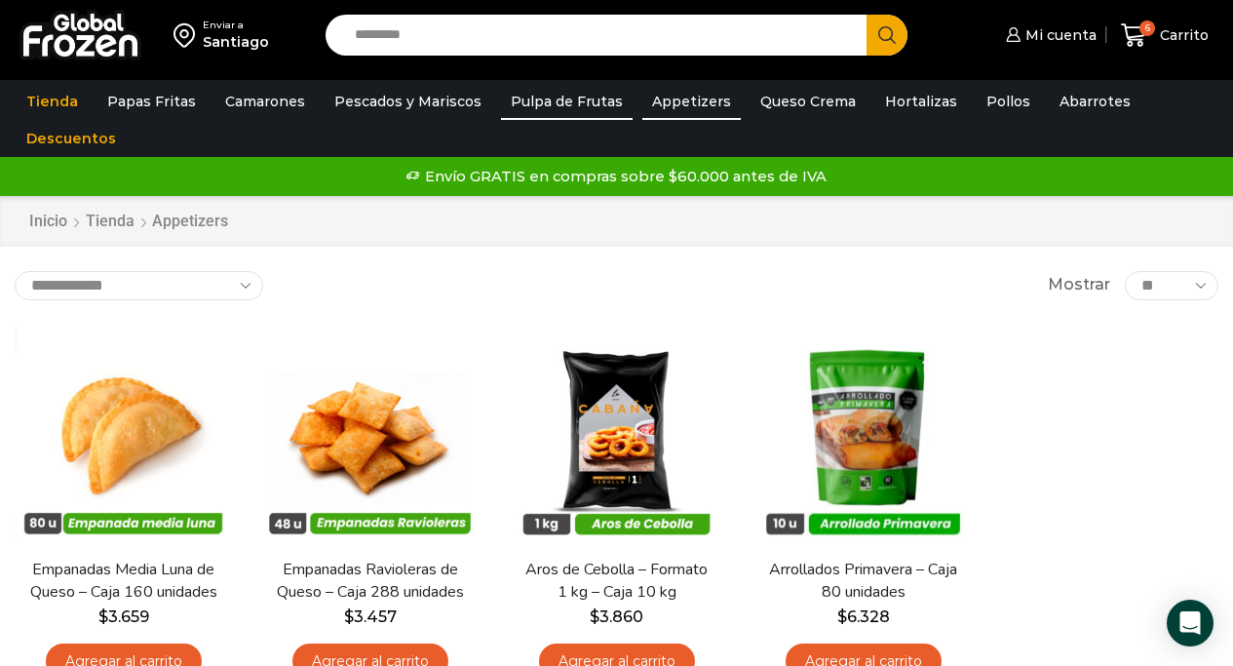
click at [552, 104] on link "Pulpa de Frutas" at bounding box center [567, 101] width 132 height 37
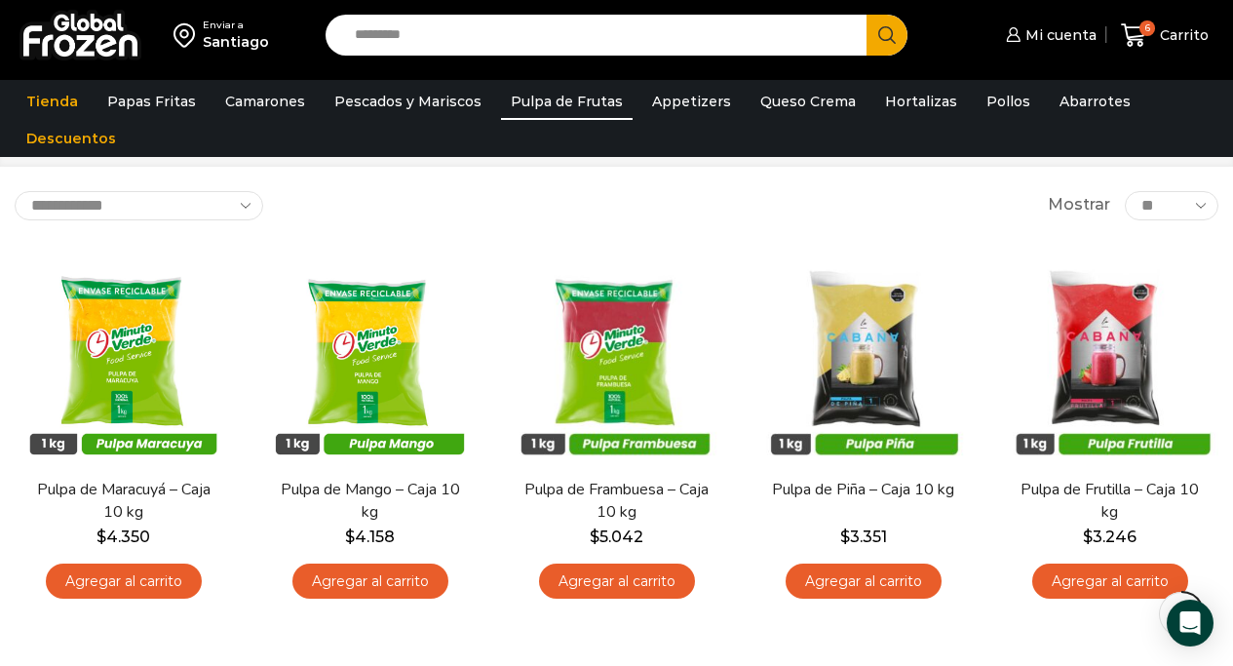
scroll to position [80, 0]
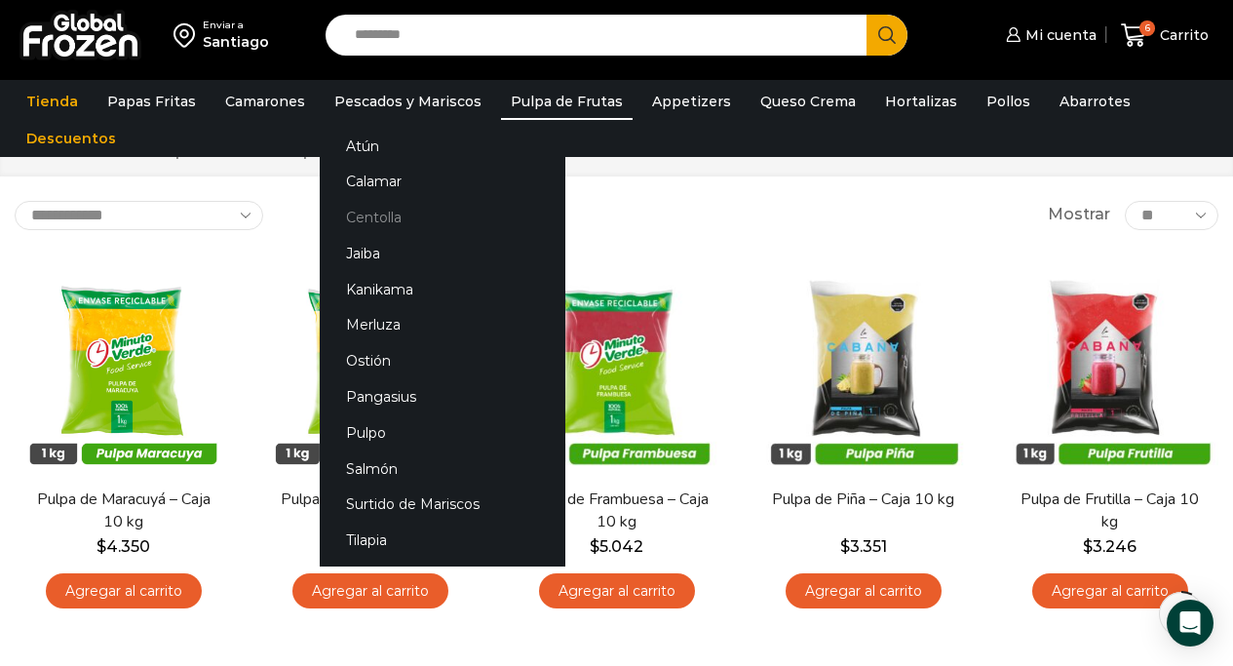
click at [382, 220] on link "Centolla" at bounding box center [443, 218] width 246 height 36
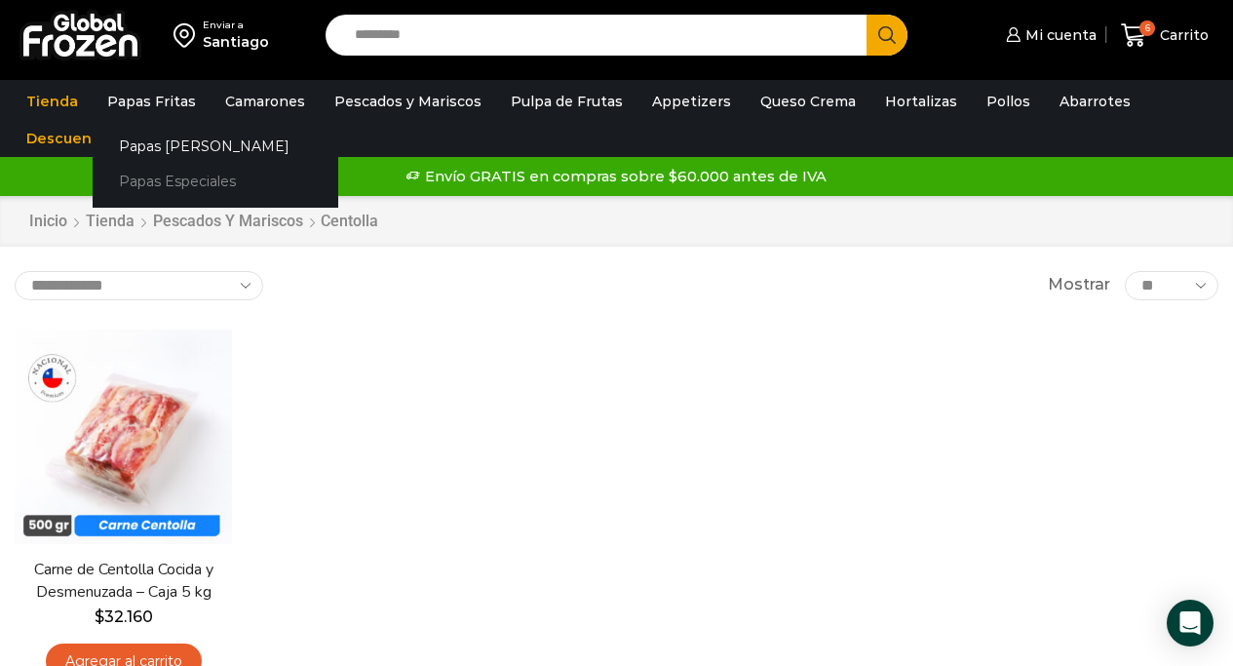
click at [181, 183] on link "Papas Especiales" at bounding box center [216, 182] width 246 height 36
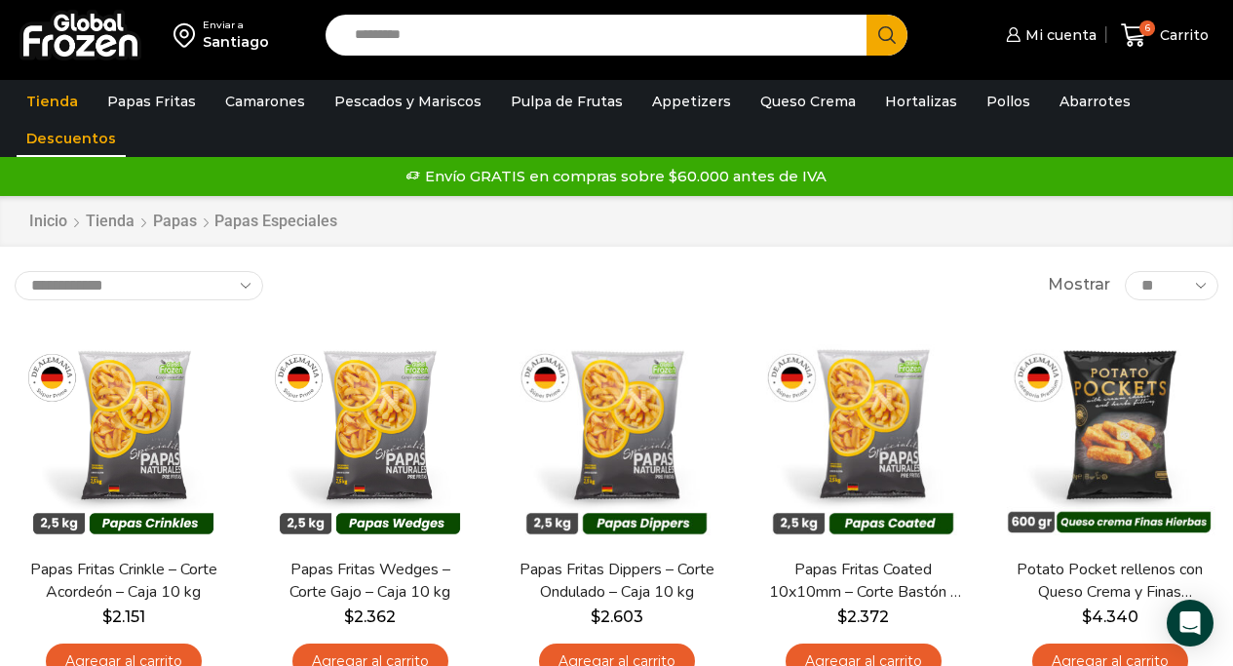
click at [67, 142] on link "Descuentos" at bounding box center [71, 138] width 109 height 37
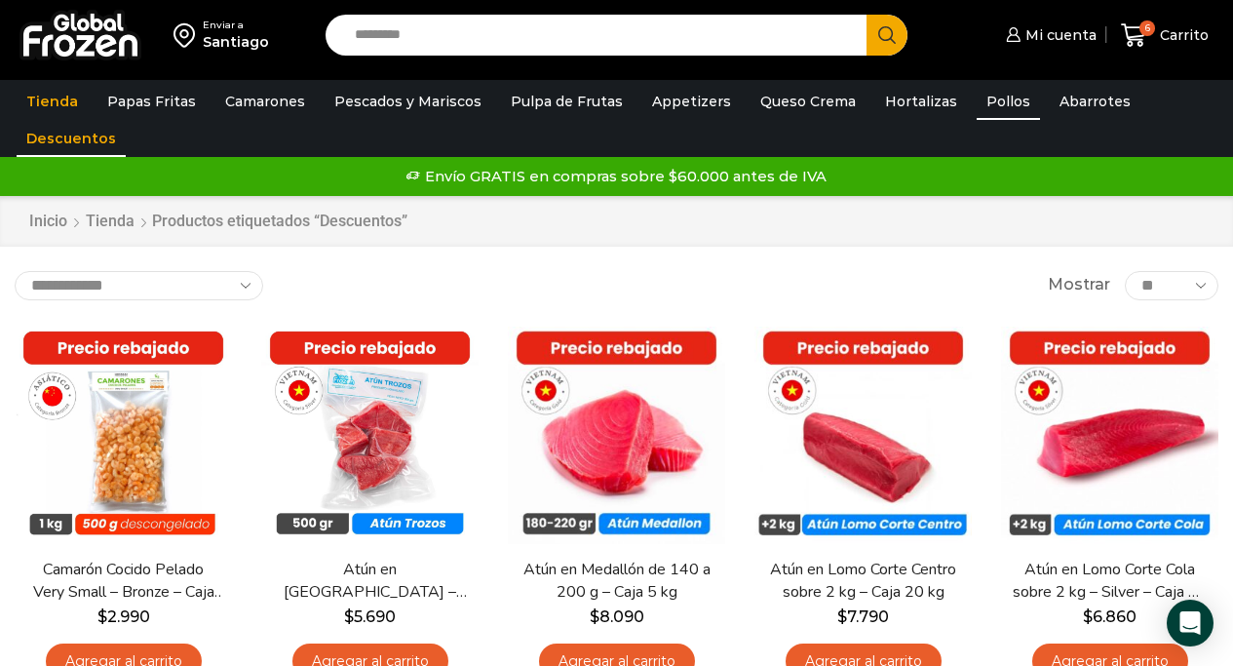
click at [977, 96] on link "Pollos" at bounding box center [1008, 101] width 63 height 37
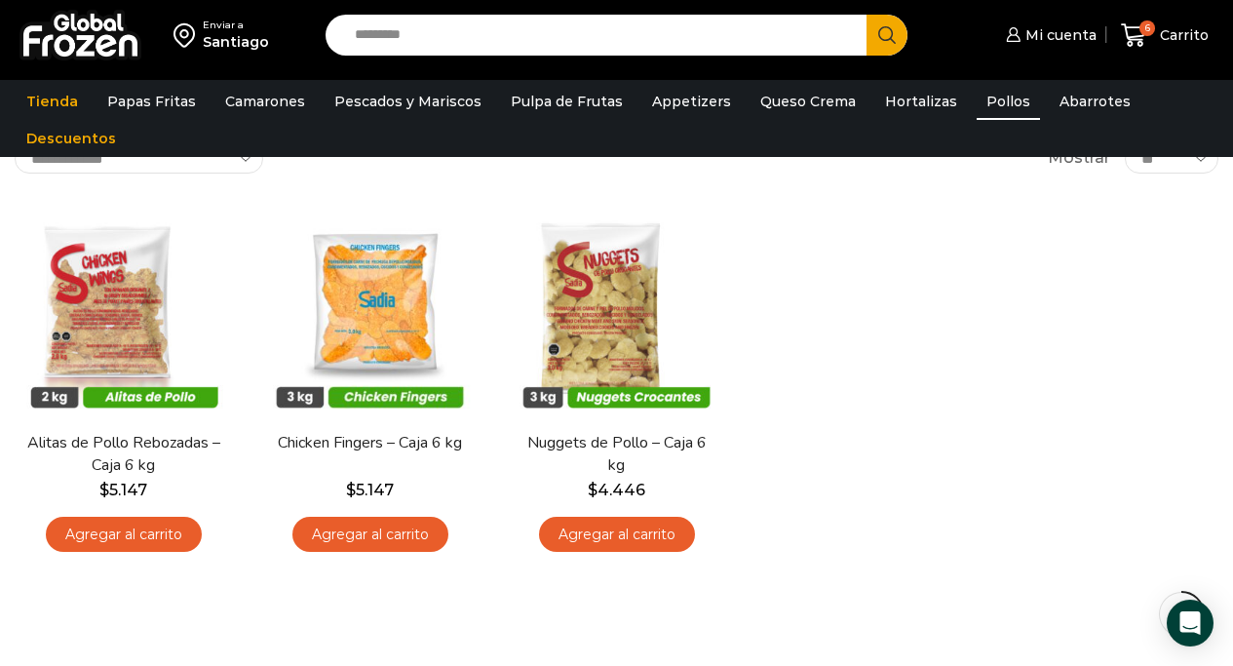
scroll to position [130, 0]
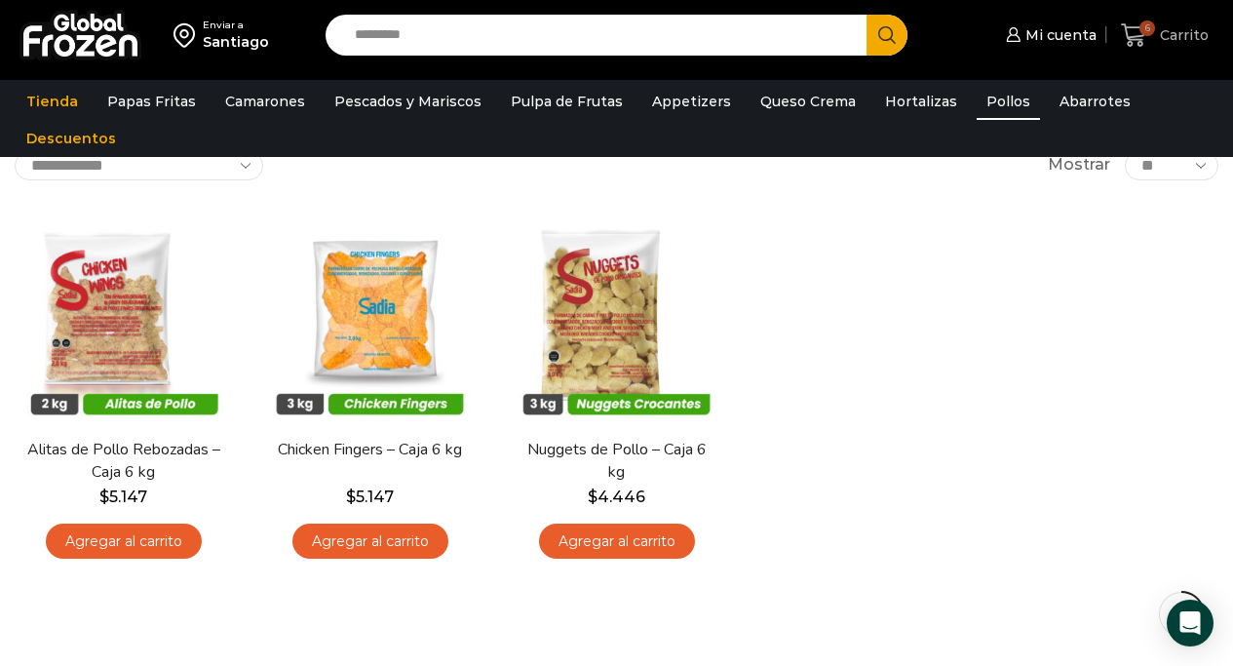
click at [1130, 20] on link "6 [GEOGRAPHIC_DATA]" at bounding box center [1165, 36] width 98 height 46
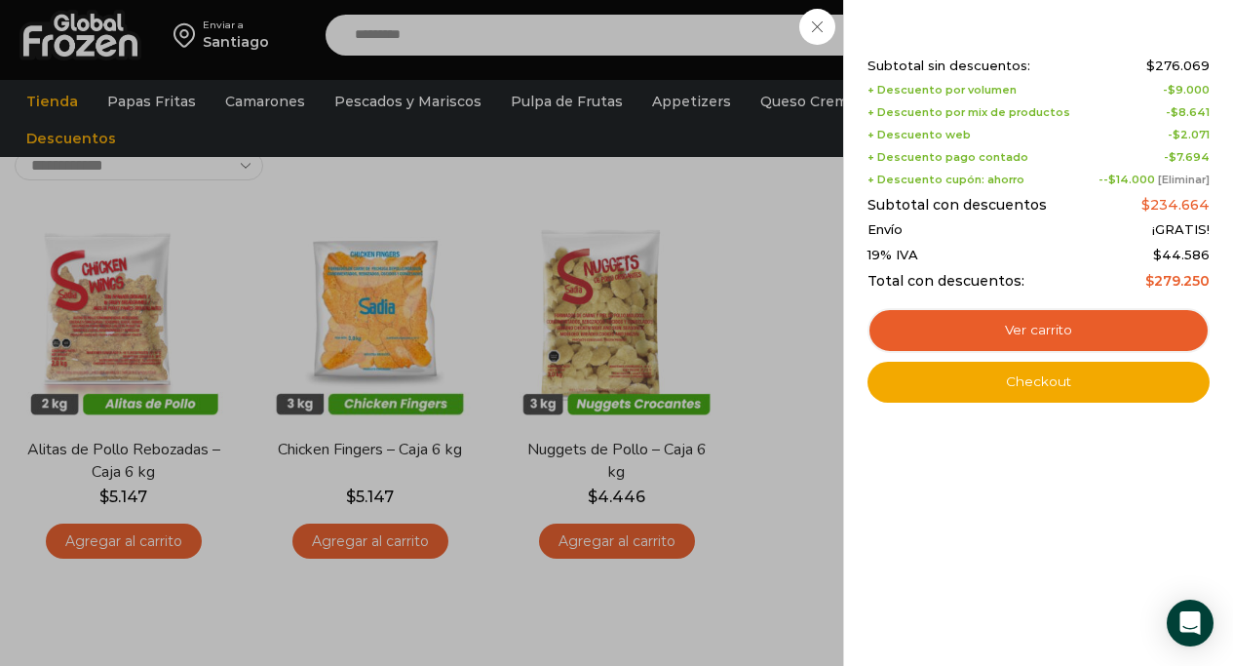
click at [1187, 177] on link "[Eliminar]" at bounding box center [1184, 180] width 52 height 14
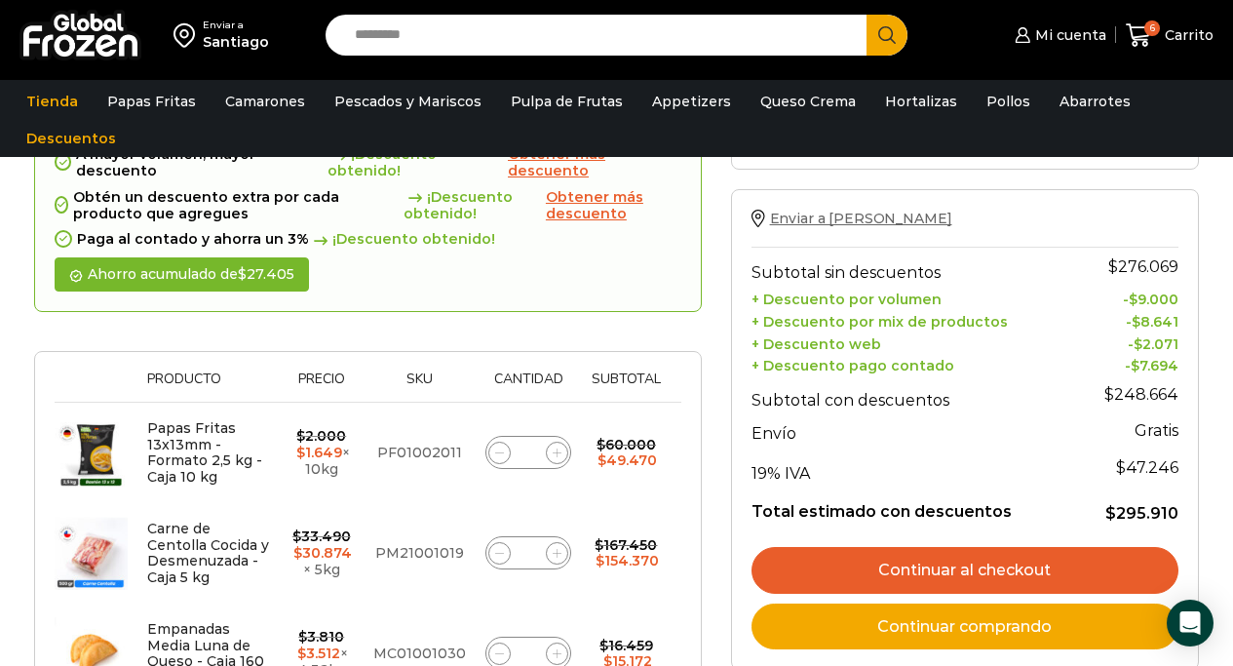
scroll to position [170, 0]
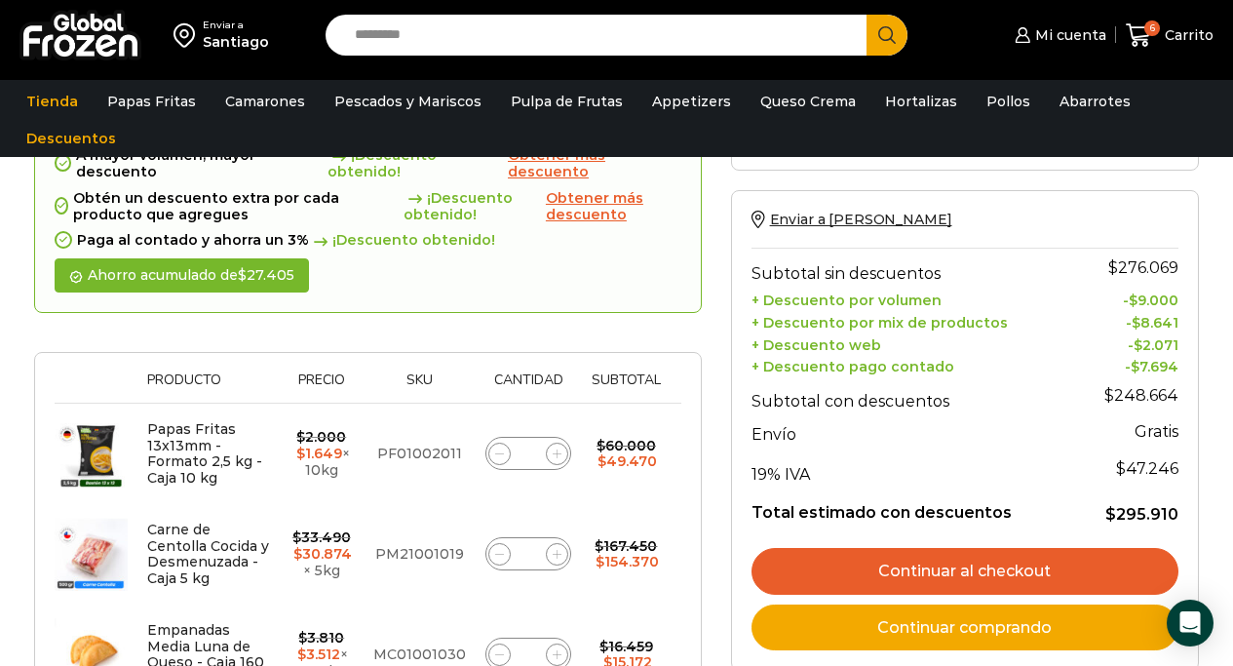
click at [498, 457] on icon at bounding box center [499, 453] width 9 height 9
type input "*"
click at [498, 457] on icon at bounding box center [499, 453] width 9 height 9
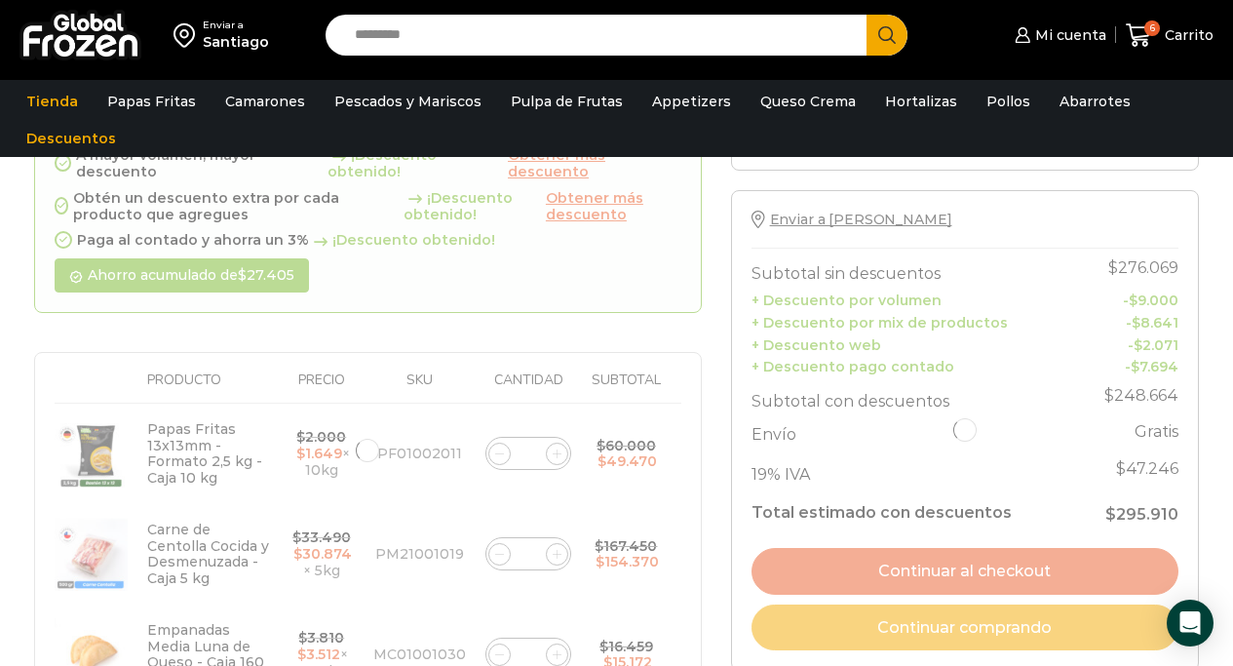
click at [493, 555] on div at bounding box center [368, 451] width 668 height 750
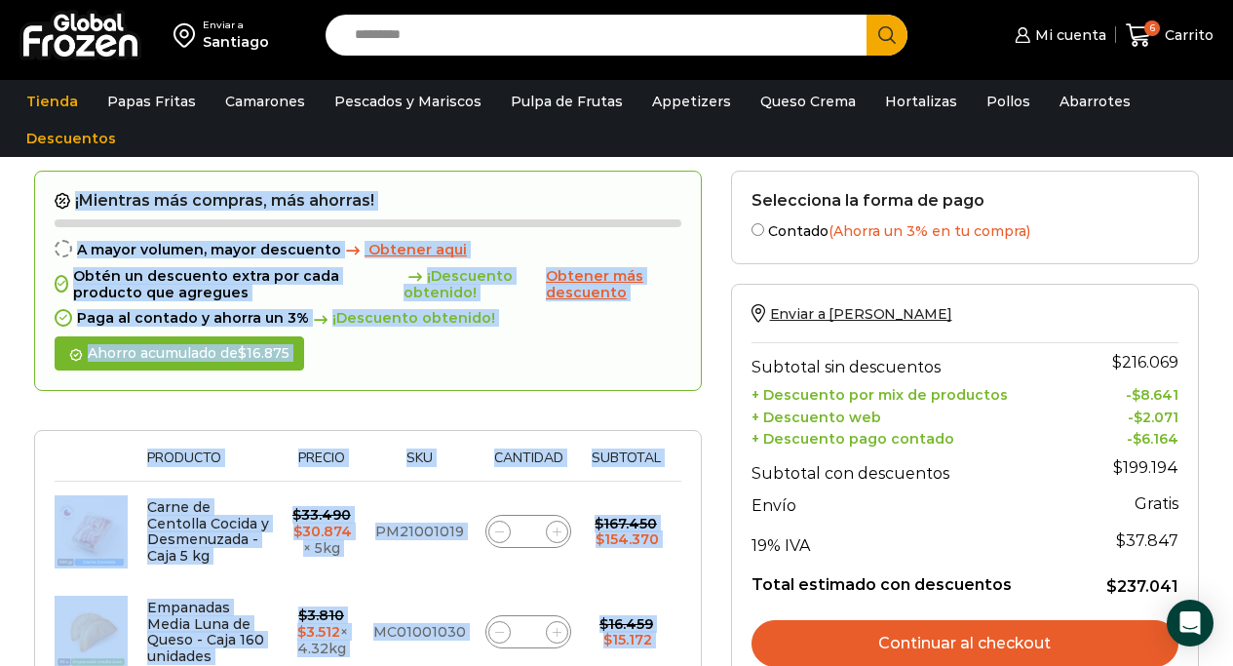
scroll to position [146, 0]
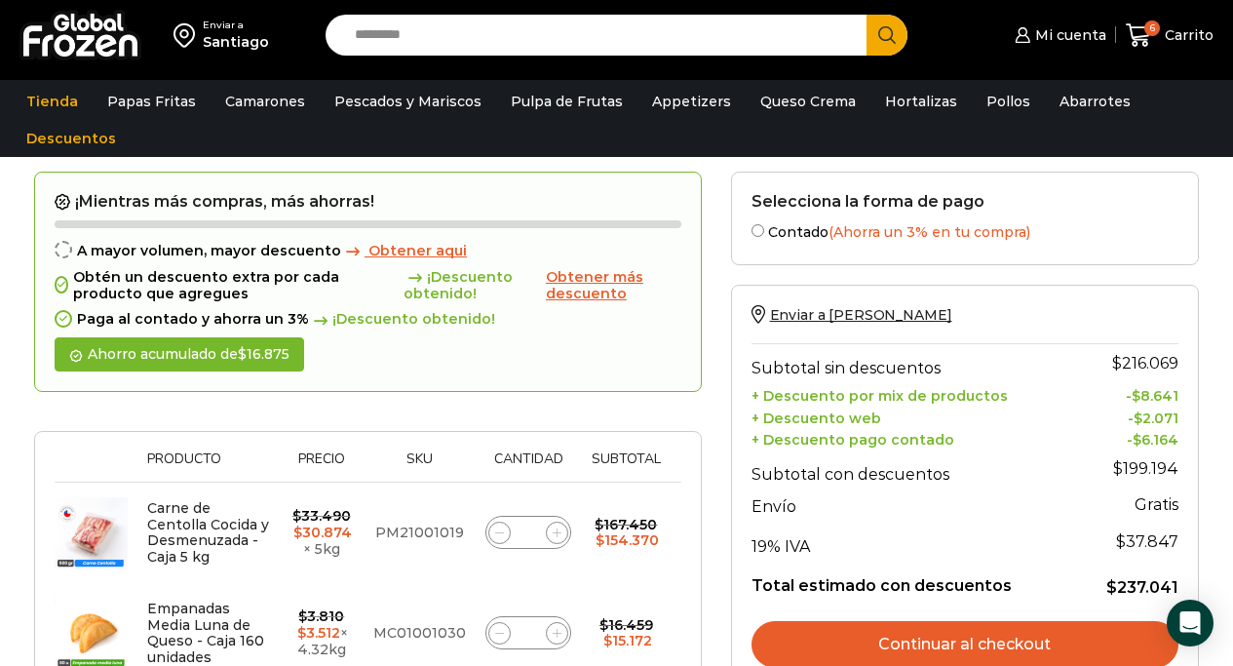
click at [499, 533] on icon at bounding box center [499, 532] width 9 height 9
type input "*"
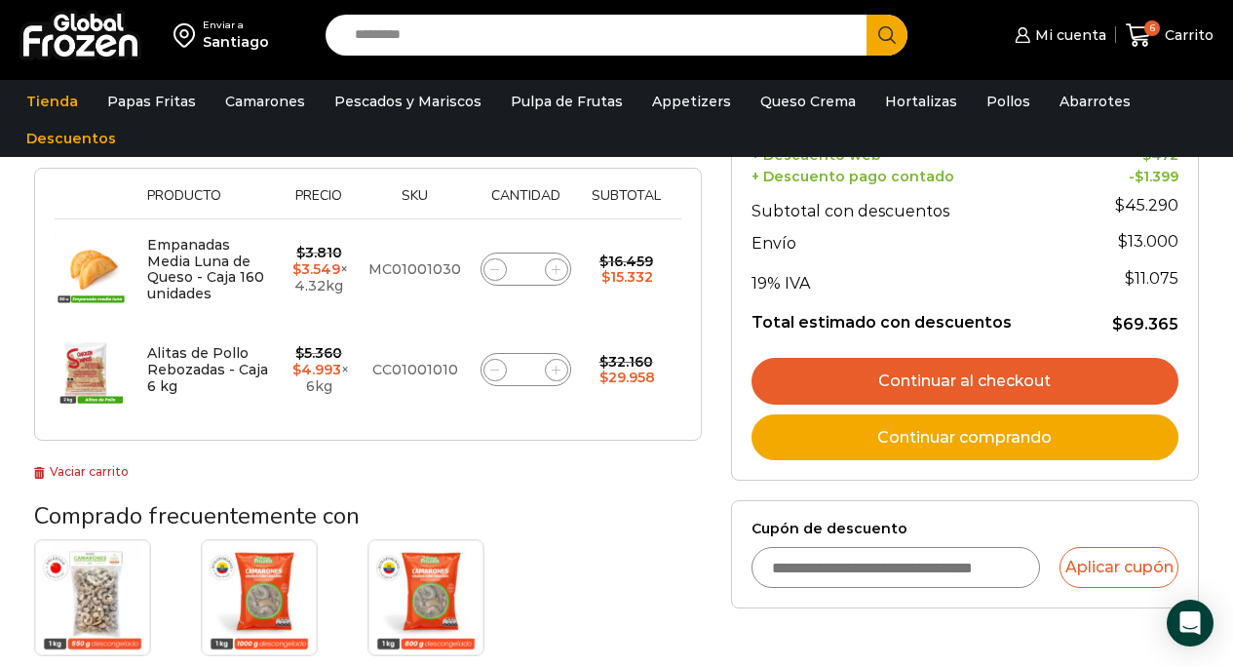
scroll to position [454, 0]
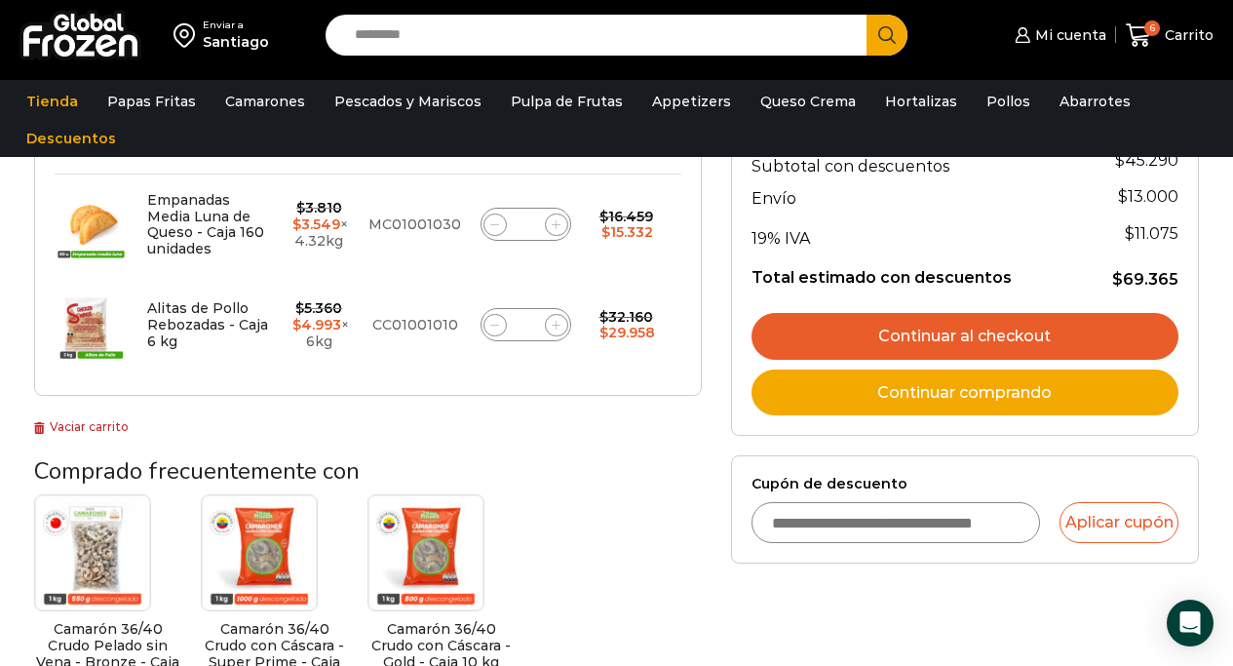
click at [494, 224] on icon at bounding box center [494, 224] width 9 height 9
type input "*"
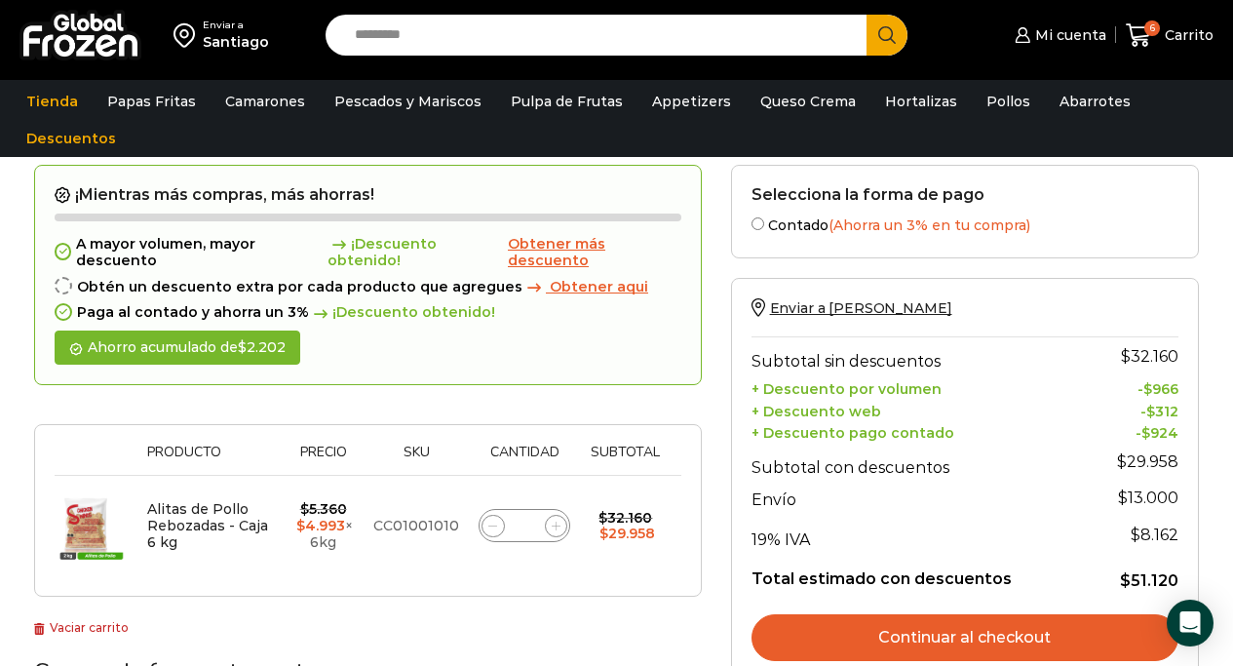
scroll to position [146, 0]
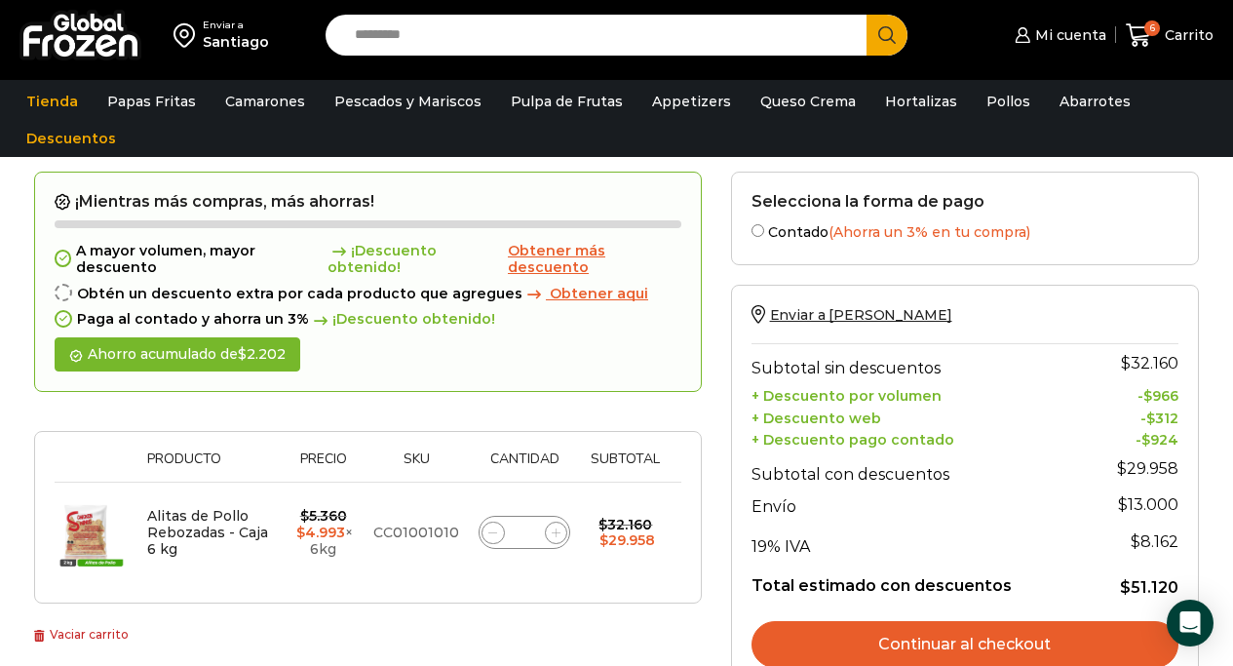
click at [488, 536] on icon at bounding box center [492, 532] width 9 height 9
type input "*"
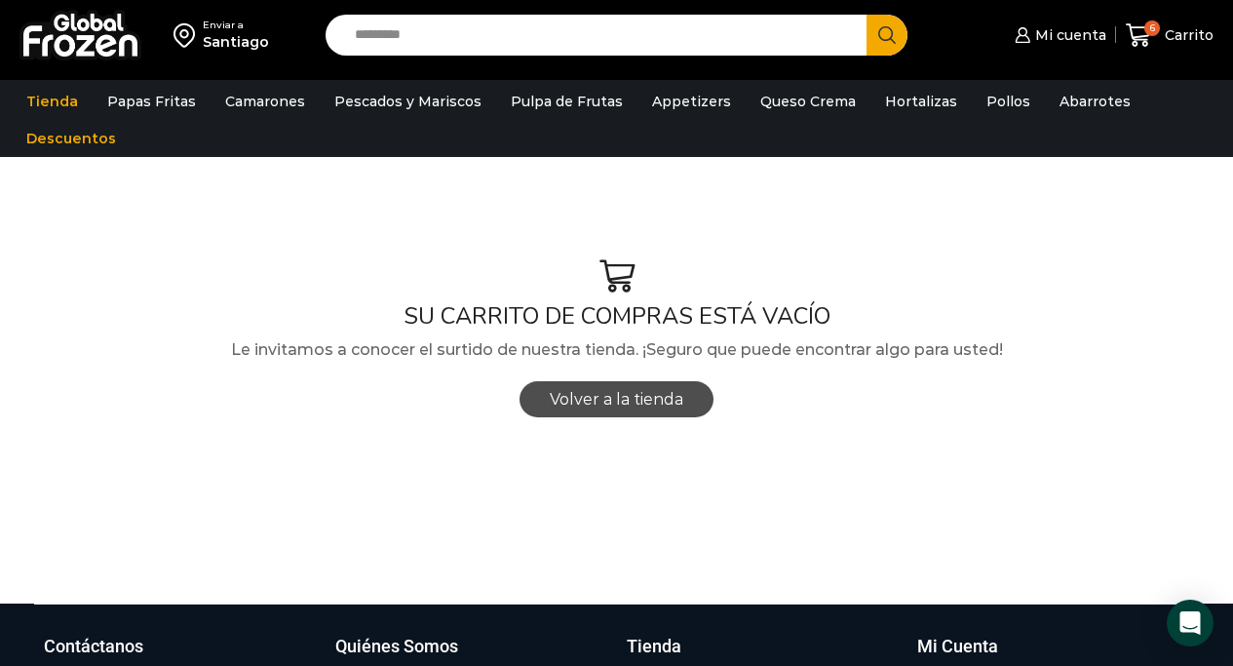
click at [673, 405] on span "Volver a la tienda" at bounding box center [617, 399] width 134 height 19
